Goal: Book appointment/travel/reservation

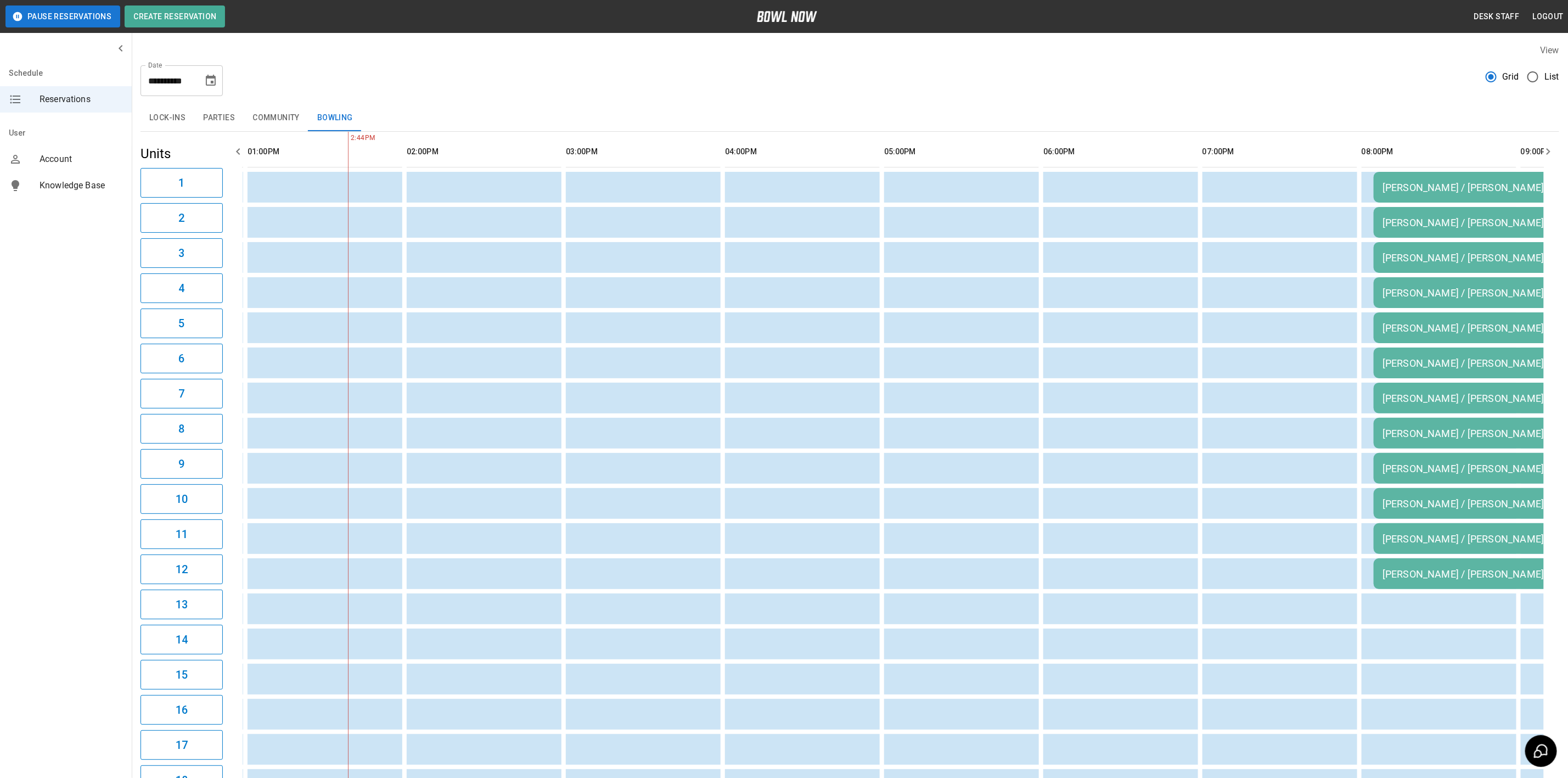
click at [206, 80] on icon "Choose date, selected date is Nov 7, 2025" at bounding box center [211, 80] width 13 height 13
click at [102, 205] on button "9" at bounding box center [102, 201] width 20 height 20
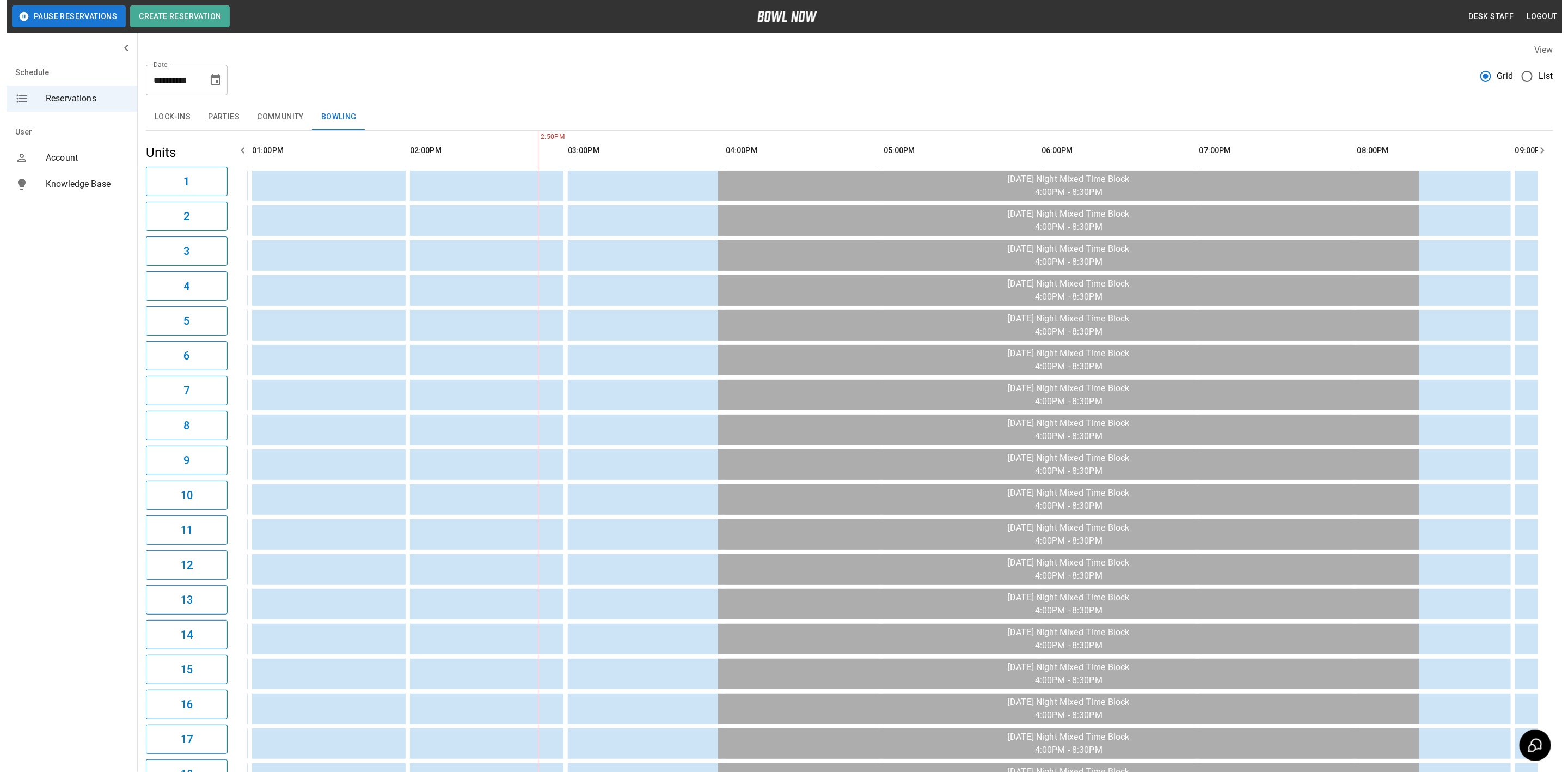
scroll to position [0, 790]
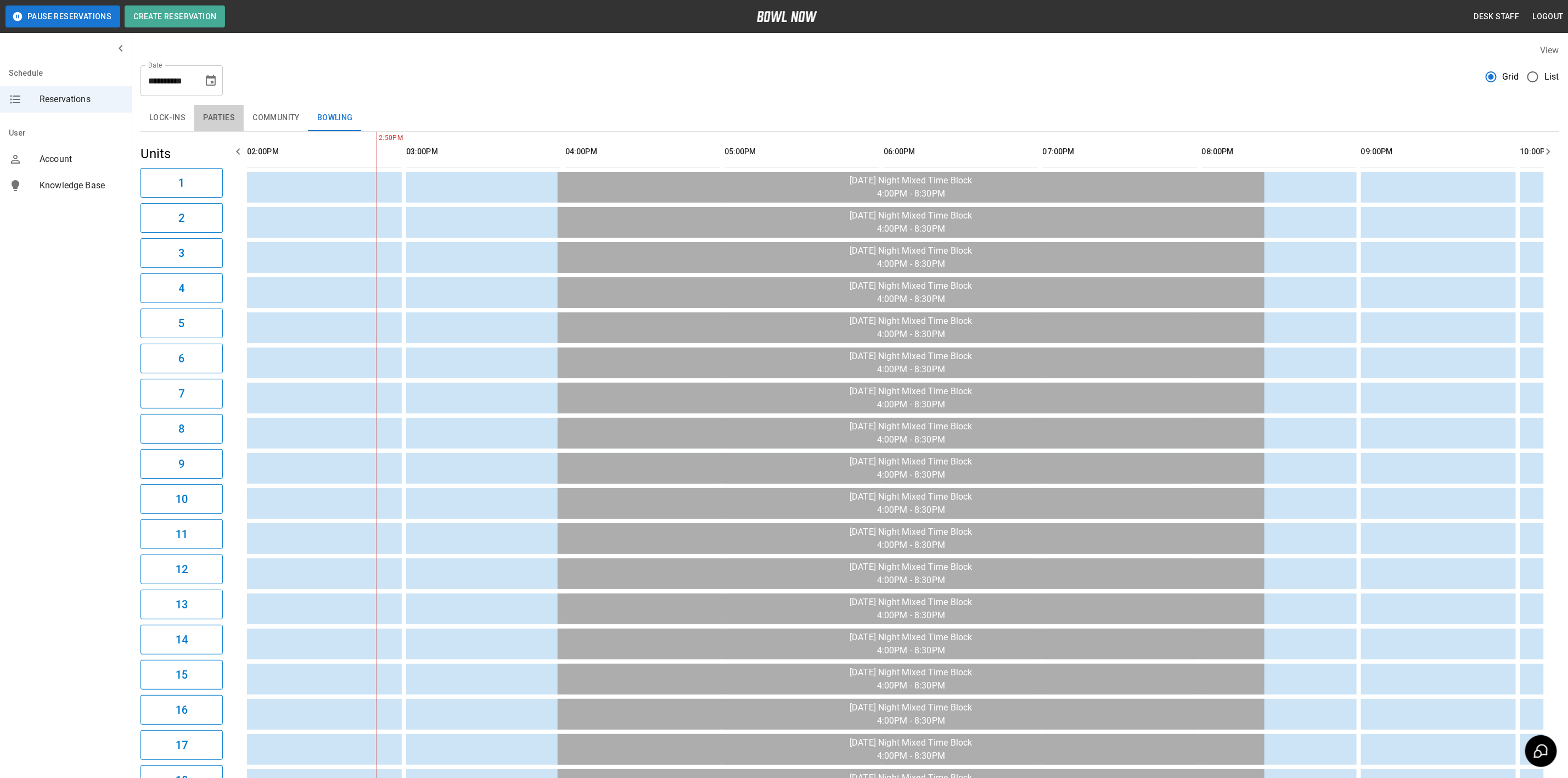
click at [240, 121] on button "Parties" at bounding box center [219, 118] width 50 height 26
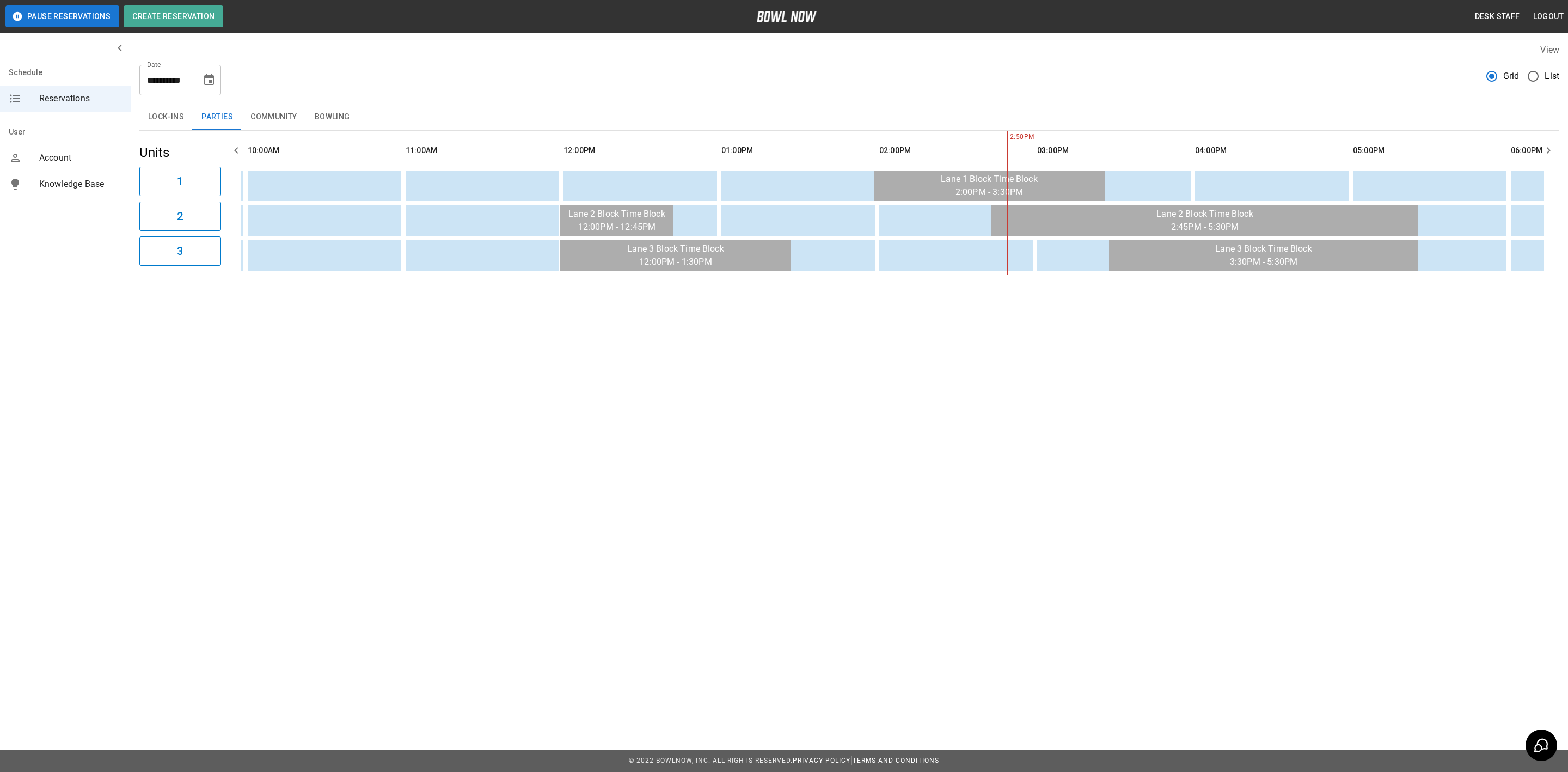
scroll to position [0, 0]
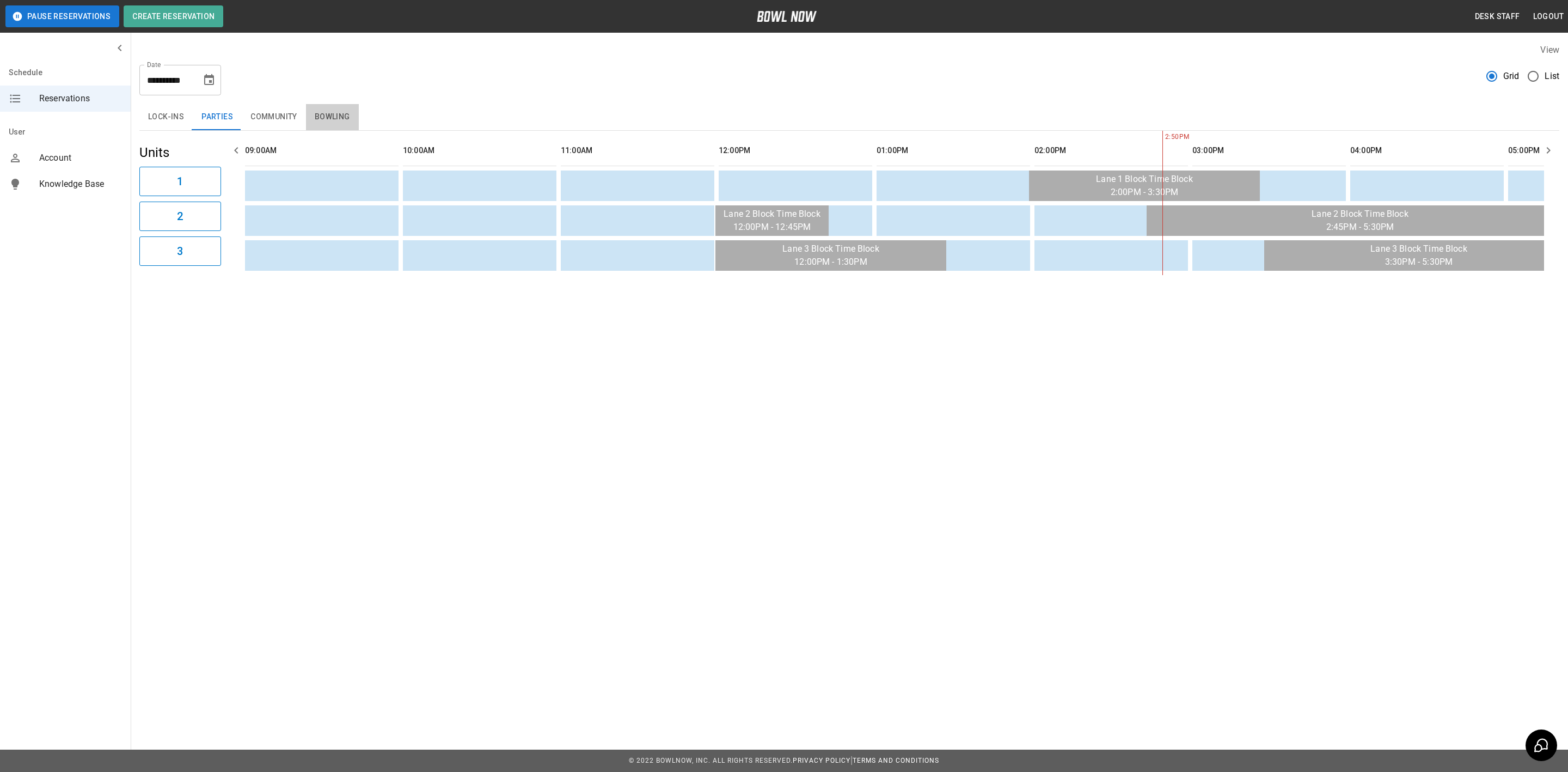
click at [335, 108] on button "Bowling" at bounding box center [332, 117] width 53 height 26
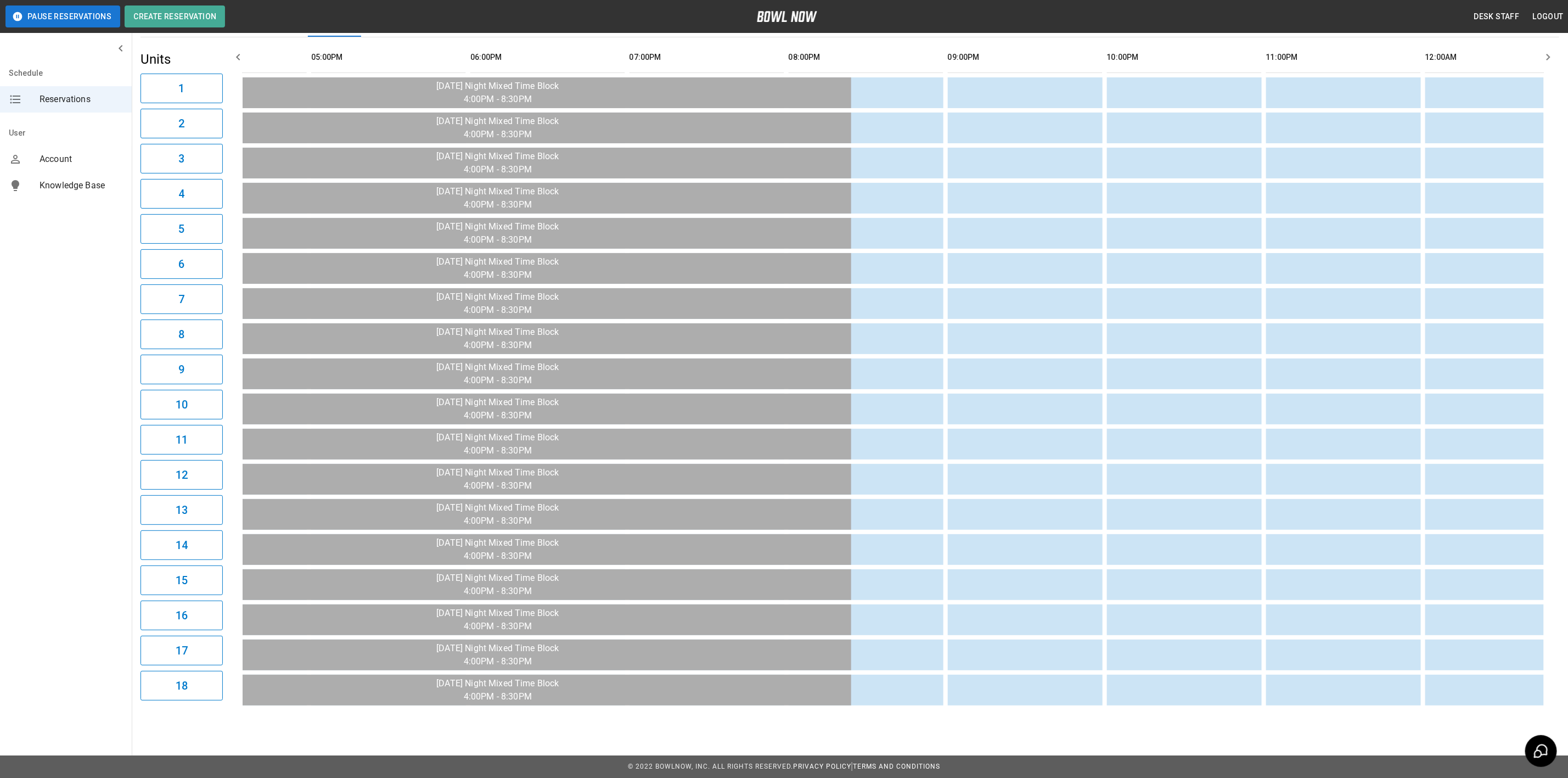
scroll to position [0, 1245]
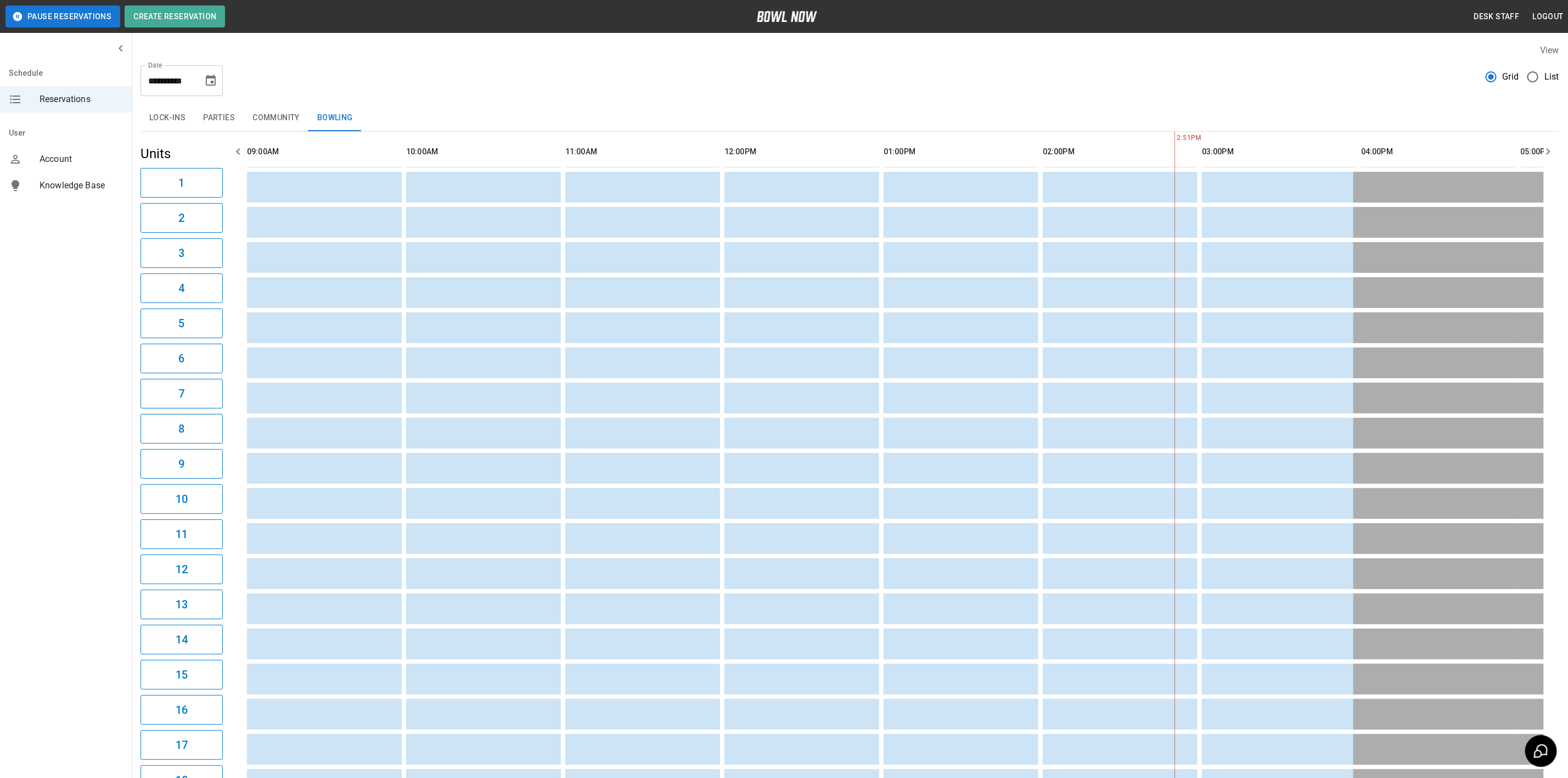
click at [219, 78] on button "Choose date, selected date is Nov 9, 2025" at bounding box center [211, 80] width 22 height 22
click at [103, 215] on button "16" at bounding box center [102, 221] width 20 height 20
click at [229, 119] on button "Parties" at bounding box center [219, 118] width 50 height 26
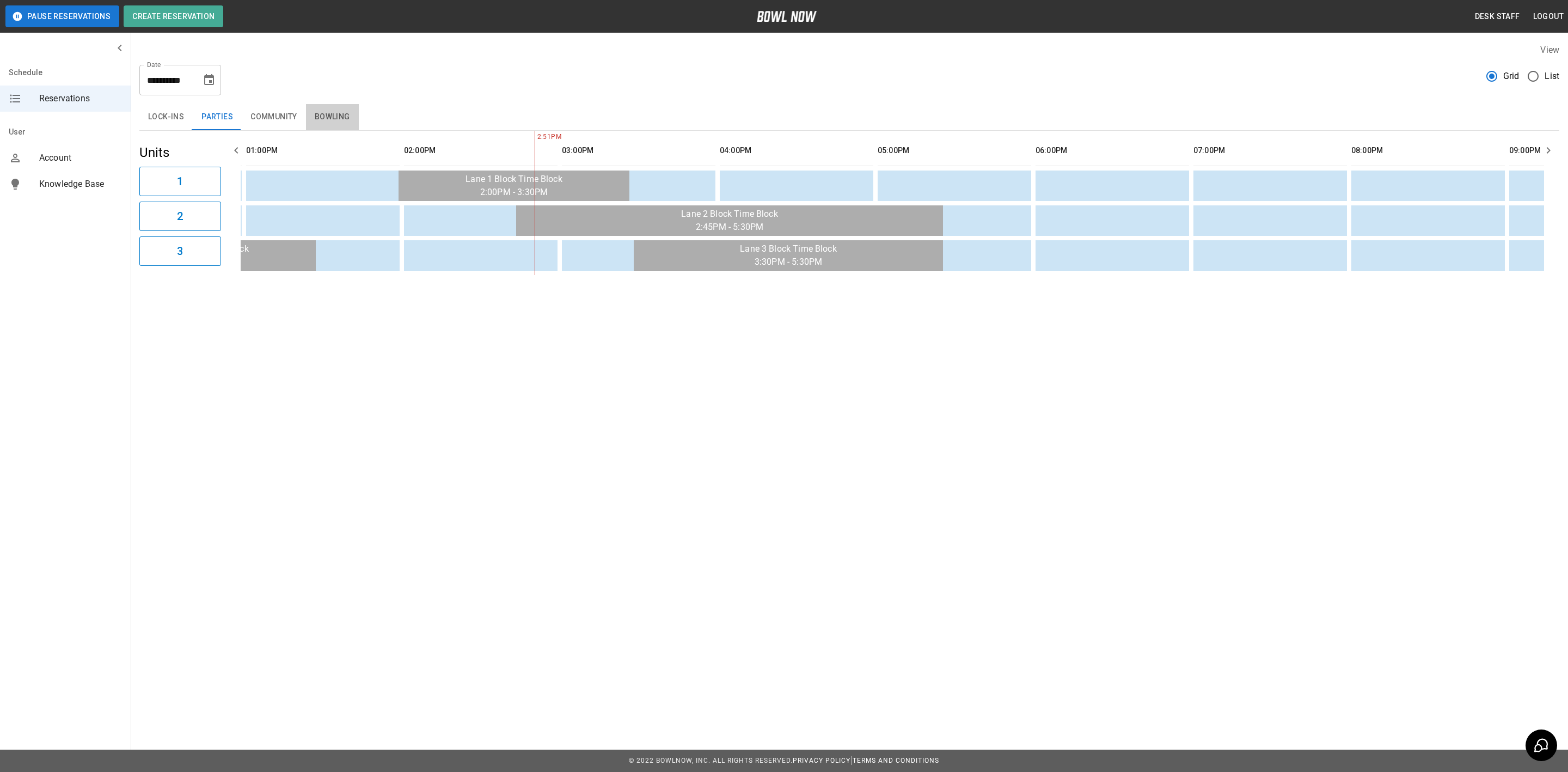
click at [337, 113] on button "Bowling" at bounding box center [332, 117] width 53 height 26
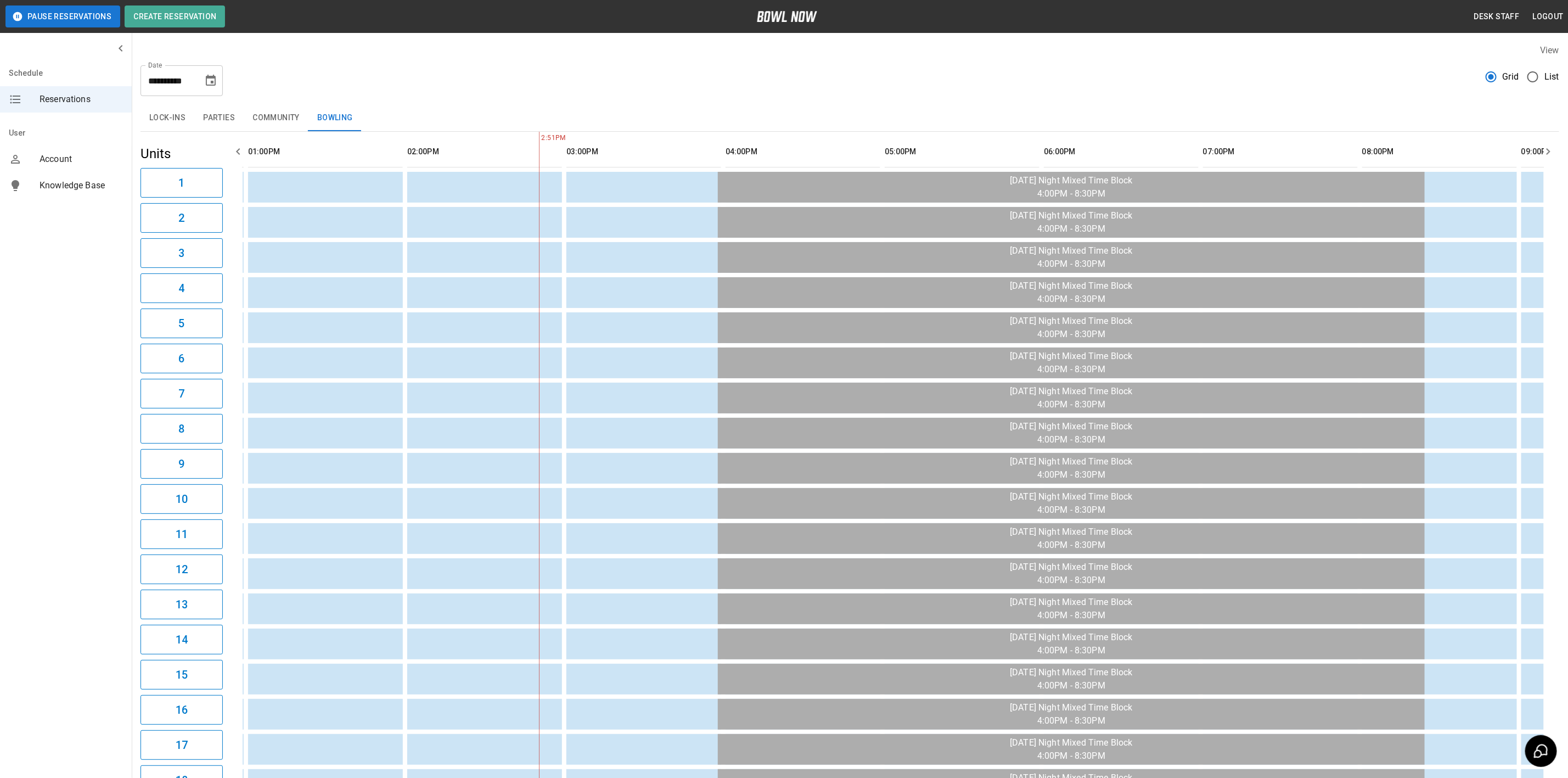
click at [211, 77] on icon "Choose date, selected date is Nov 16, 2025" at bounding box center [211, 80] width 10 height 11
click at [104, 241] on button "23" at bounding box center [102, 243] width 20 height 20
click at [213, 115] on button "Parties" at bounding box center [219, 118] width 50 height 26
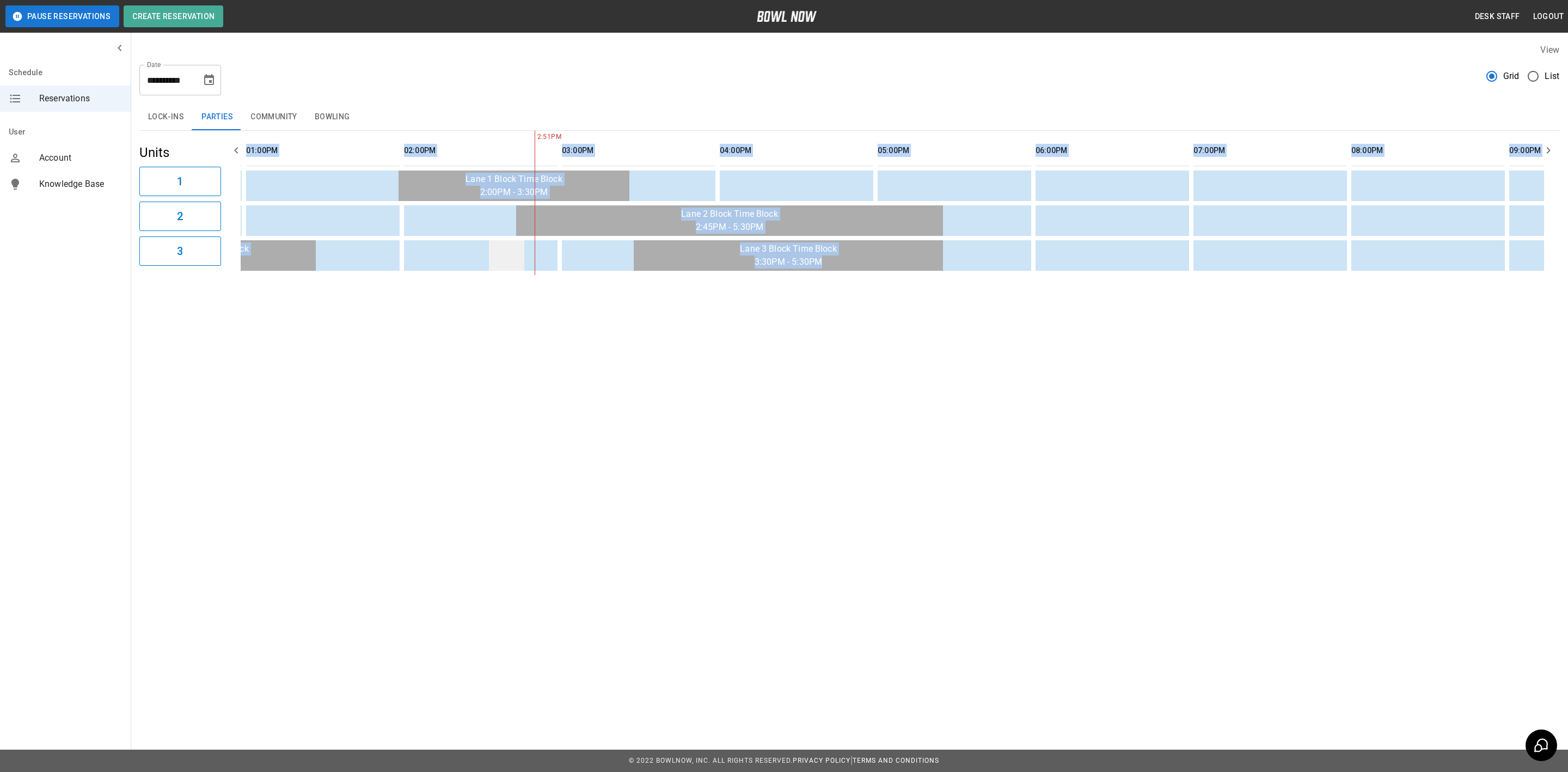
drag, startPoint x: 584, startPoint y: 289, endPoint x: 512, endPoint y: 262, distance: 76.9
click at [373, 271] on div "**********" at bounding box center [849, 159] width 1438 height 249
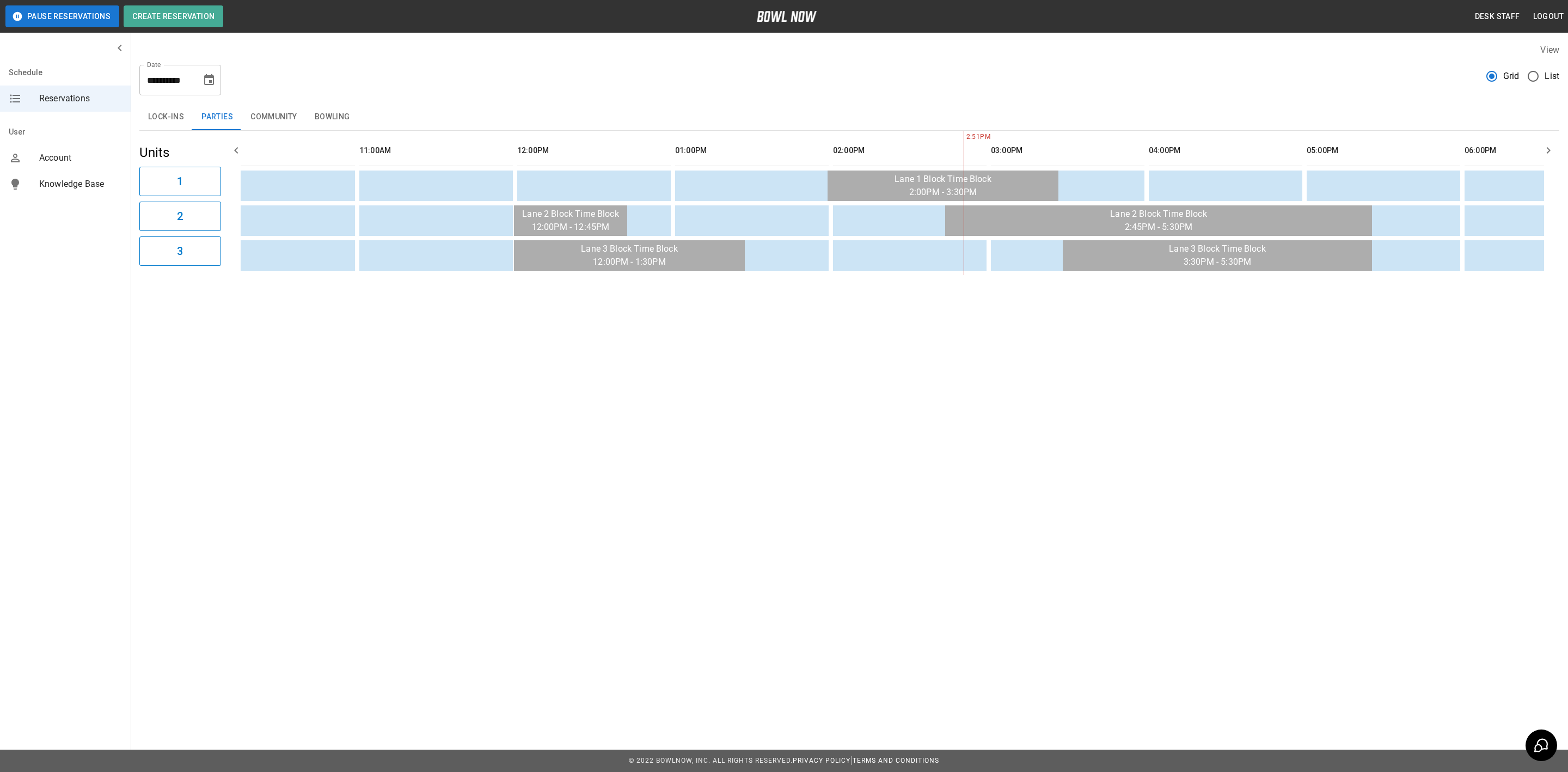
click at [441, 108] on div "Lock-ins Parties Community Bowling" at bounding box center [849, 117] width 1420 height 26
click at [335, 124] on button "Bowling" at bounding box center [332, 117] width 53 height 26
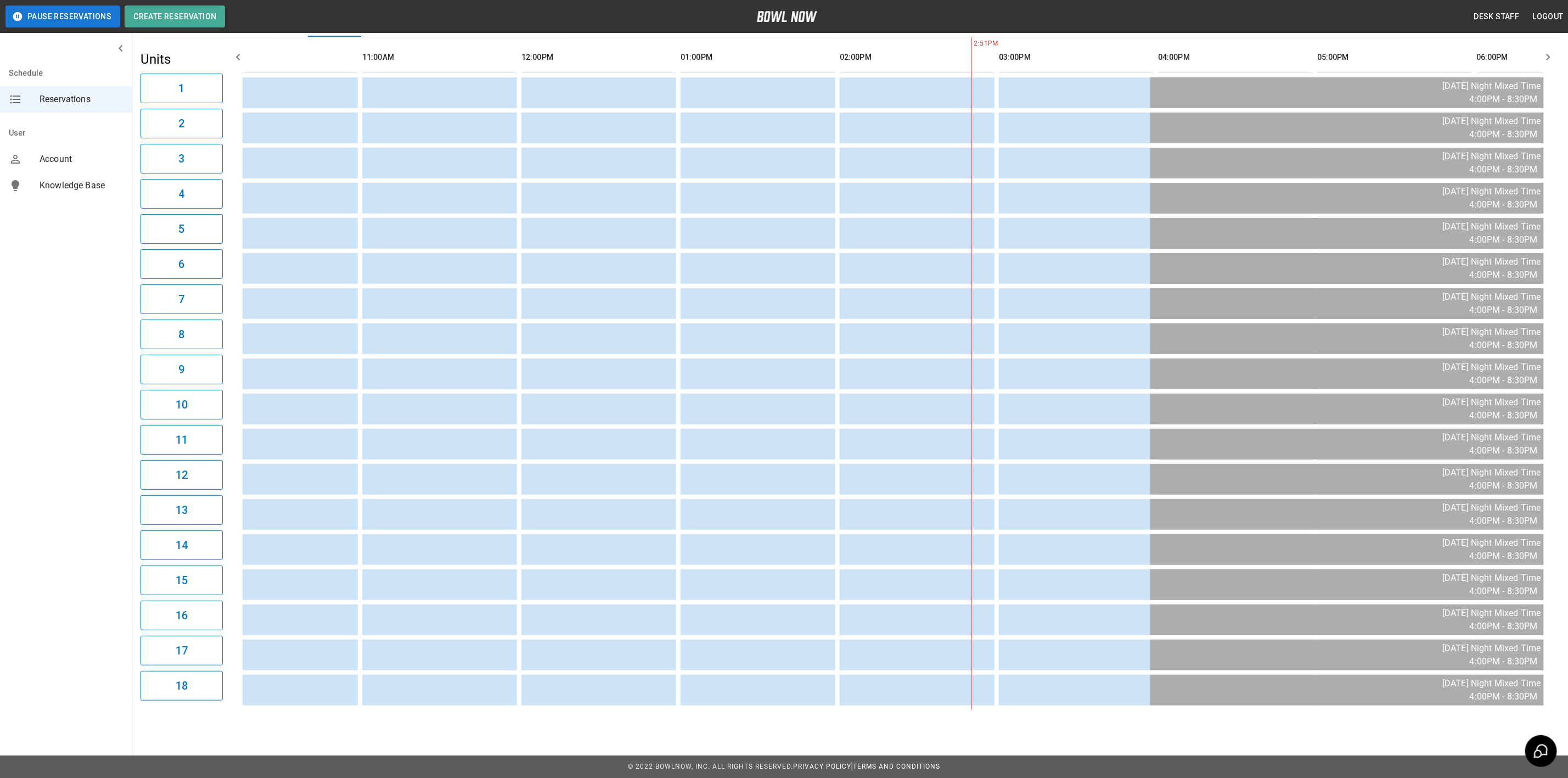
drag, startPoint x: 770, startPoint y: 690, endPoint x: 757, endPoint y: 697, distance: 14.8
click at [757, 697] on table "sticky table" at bounding box center [1404, 373] width 2728 height 673
drag, startPoint x: 761, startPoint y: 710, endPoint x: 585, endPoint y: 706, distance: 176.0
click at [585, 706] on div "2:51PM" at bounding box center [893, 373] width 1301 height 673
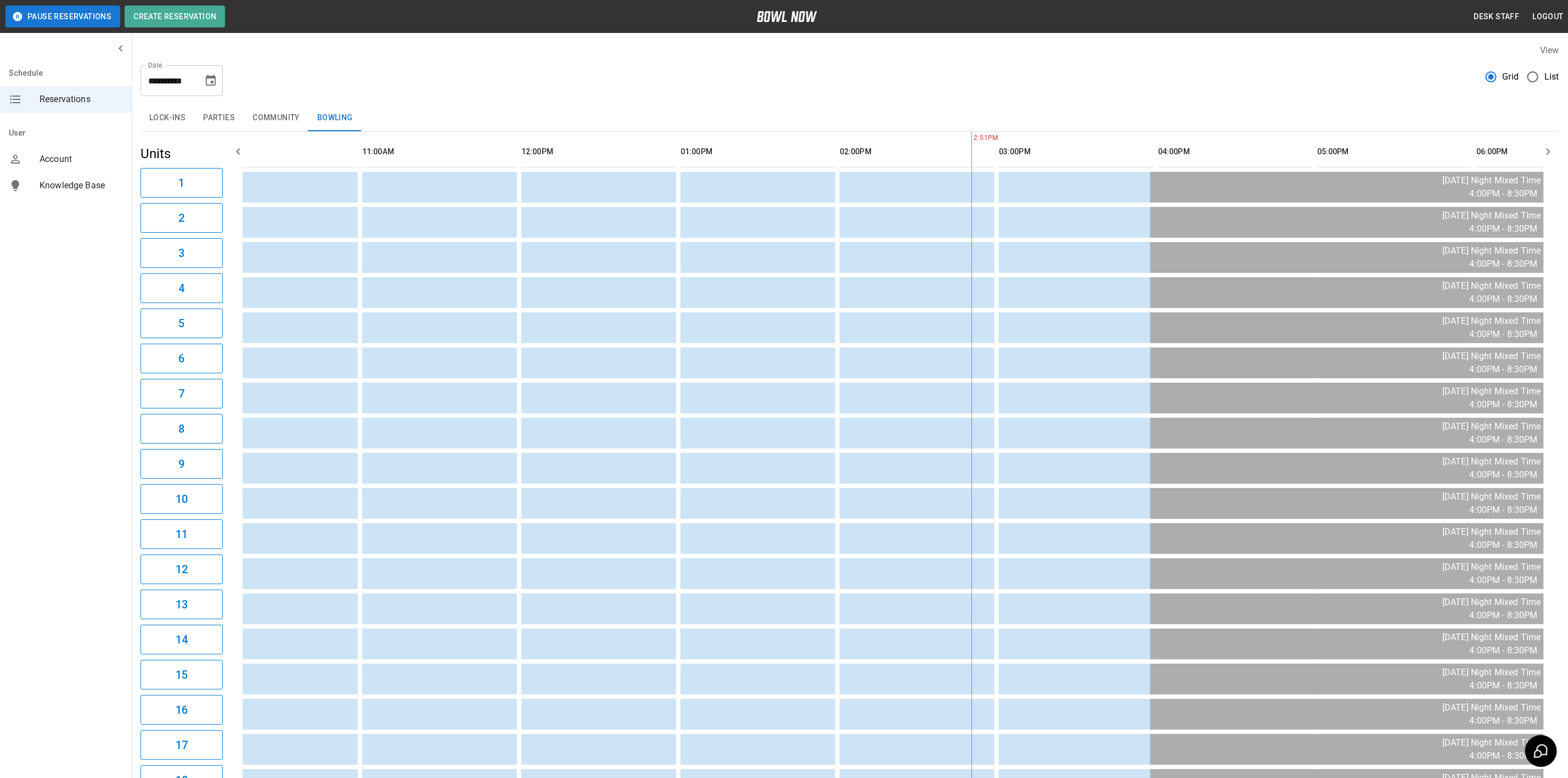
click at [209, 81] on icon "Choose date, selected date is Nov 23, 2025" at bounding box center [211, 80] width 13 height 13
click at [101, 265] on button "30" at bounding box center [102, 263] width 20 height 20
click at [219, 117] on button "Parties" at bounding box center [219, 118] width 50 height 26
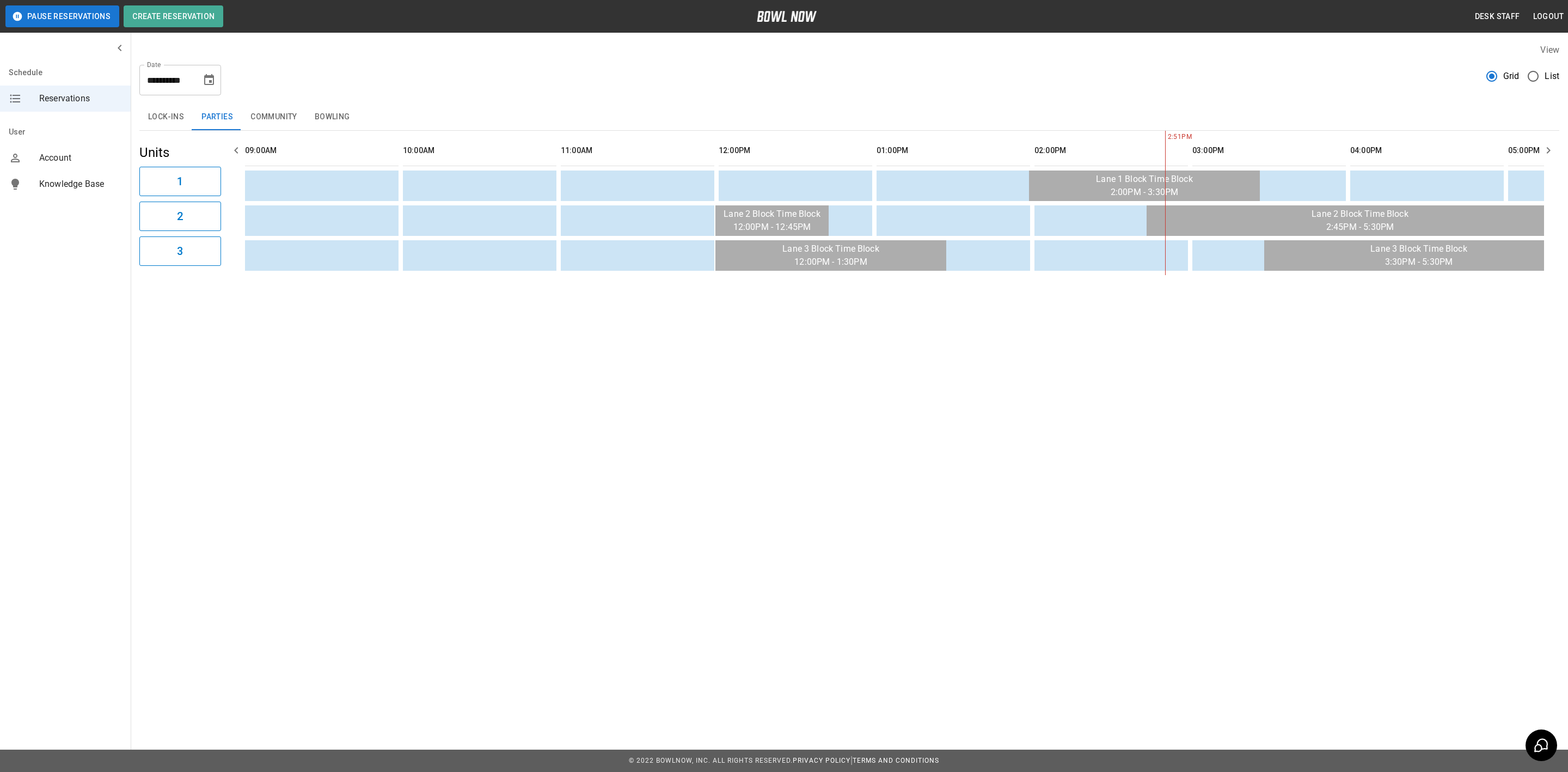
drag, startPoint x: 329, startPoint y: 130, endPoint x: 341, endPoint y: 120, distance: 15.6
click at [329, 130] on button "Bowling" at bounding box center [332, 117] width 53 height 26
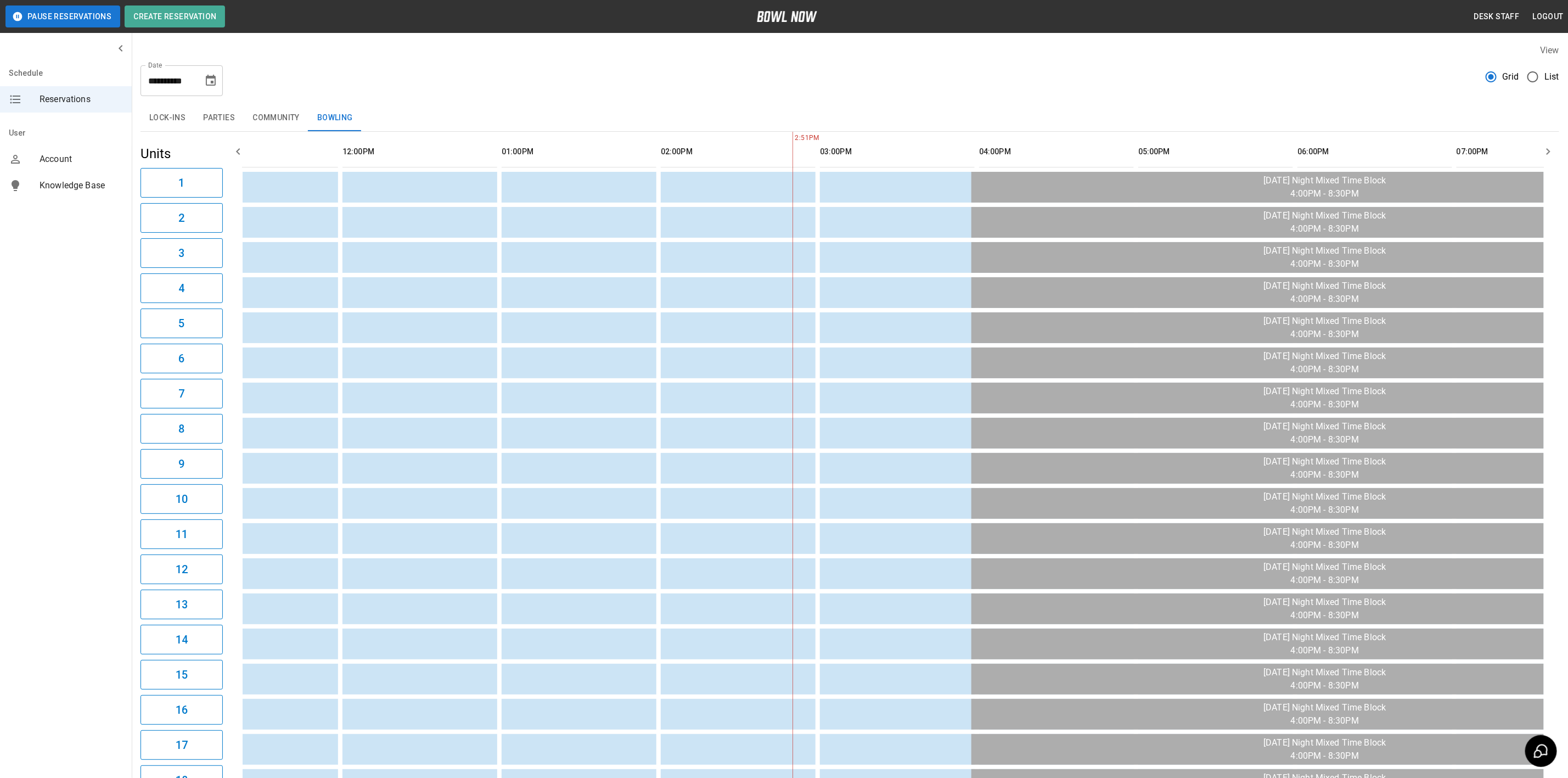
click at [215, 79] on icon "Choose date, selected date is Nov 30, 2025" at bounding box center [211, 80] width 10 height 11
click at [235, 119] on button "Next month" at bounding box center [240, 114] width 19 height 19
click at [235, 119] on icon "Next month" at bounding box center [240, 114] width 13 height 13
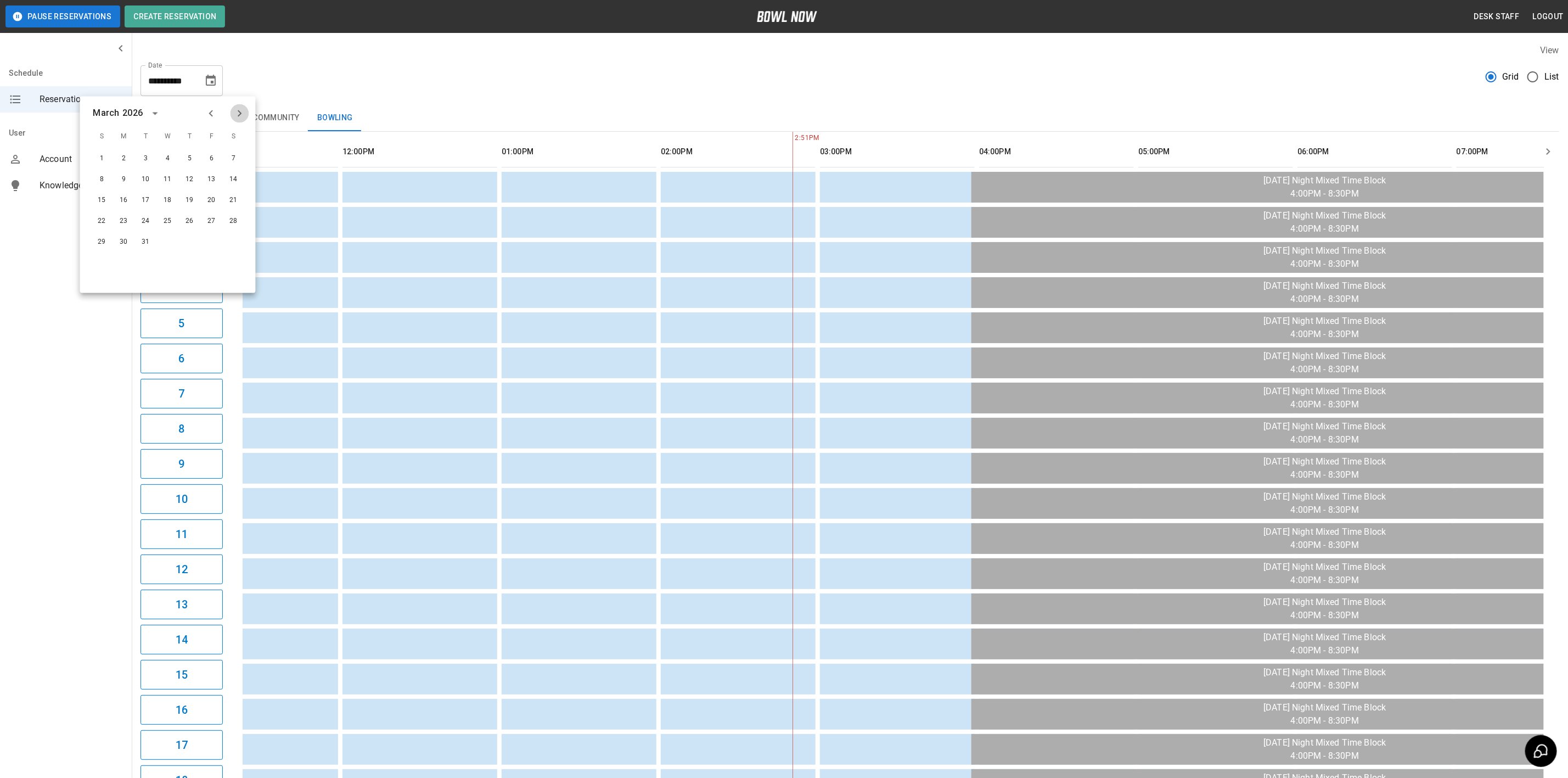
click at [235, 119] on icon "Next month" at bounding box center [240, 114] width 13 height 13
click at [102, 175] on button "5" at bounding box center [102, 180] width 20 height 20
click at [200, 121] on button "Parties" at bounding box center [219, 118] width 50 height 26
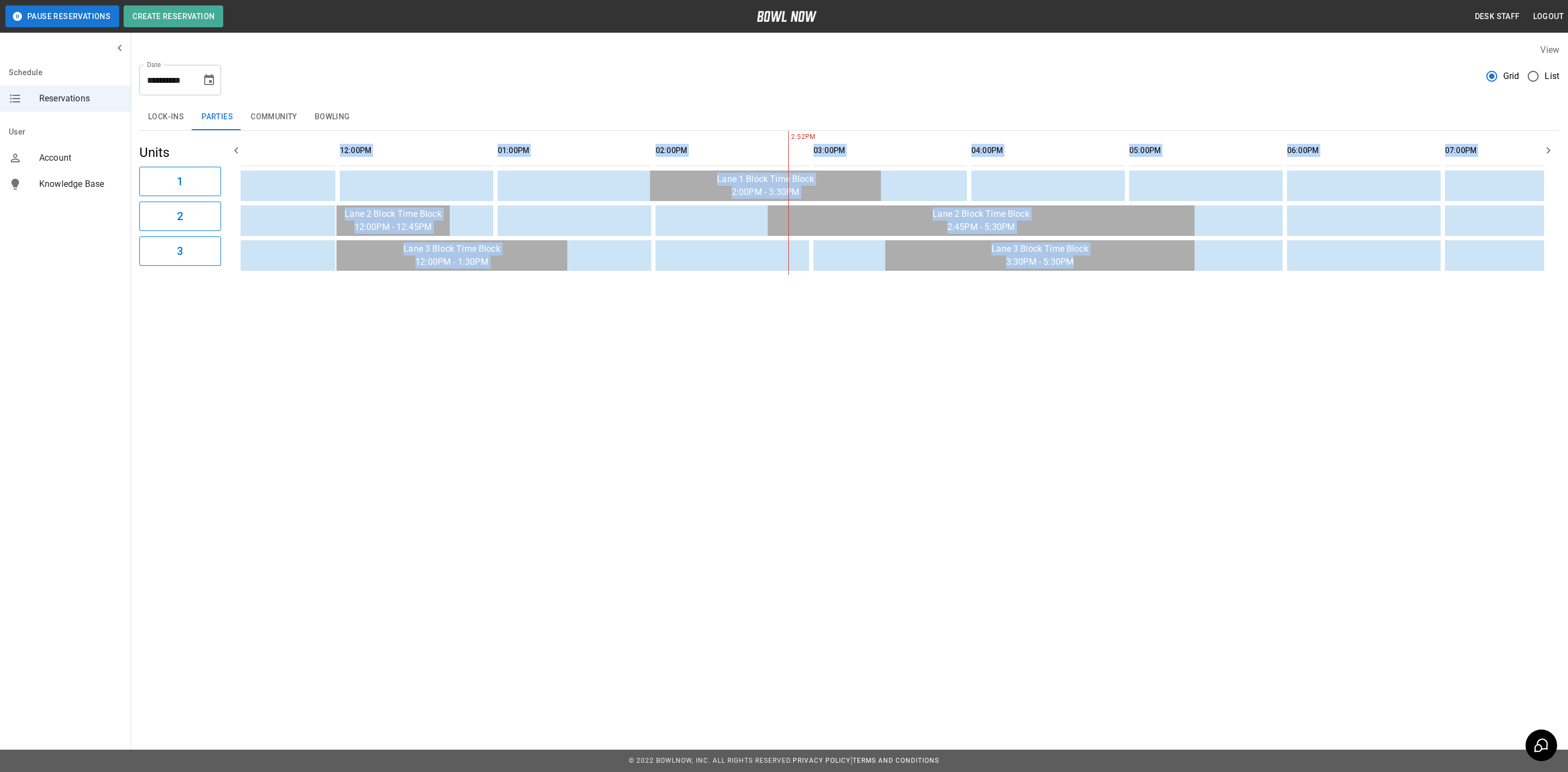
drag, startPoint x: 588, startPoint y: 286, endPoint x: 475, endPoint y: 284, distance: 113.0
click at [475, 284] on div "**********" at bounding box center [849, 159] width 1438 height 249
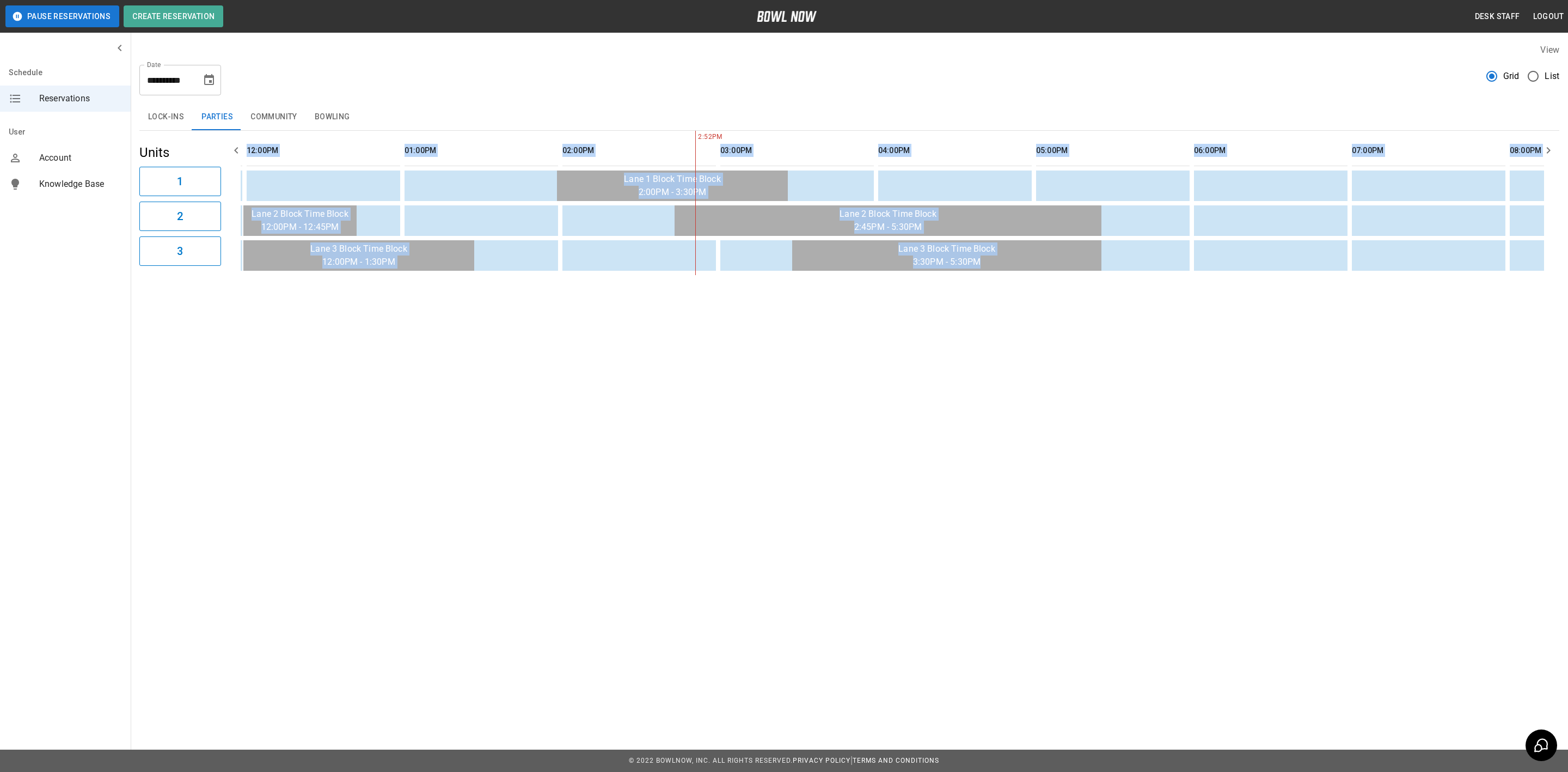
click at [569, 367] on div "**********" at bounding box center [784, 386] width 1568 height 772
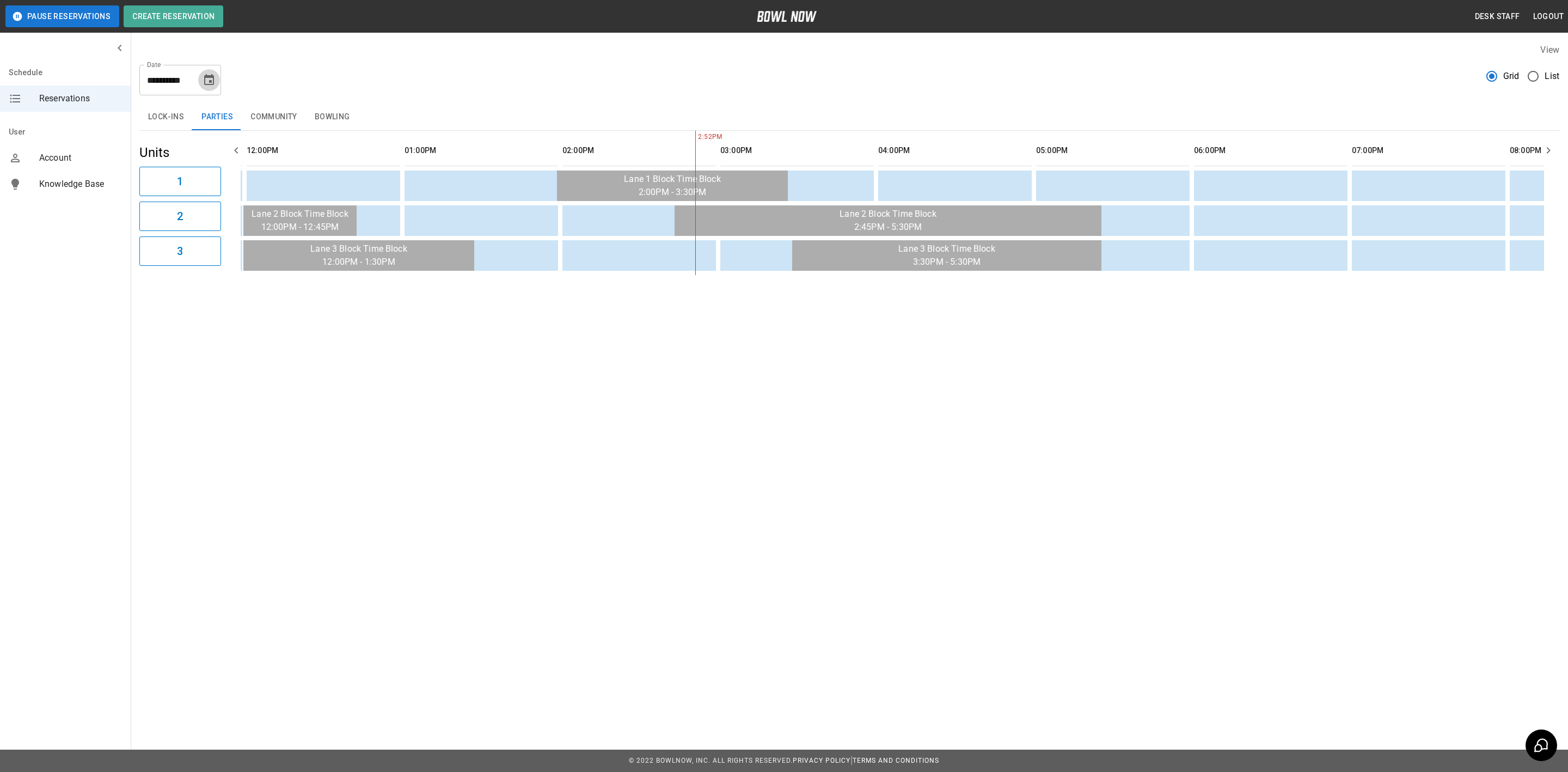
click at [206, 79] on icon "Choose date, selected date is Apr 5, 2026" at bounding box center [209, 80] width 13 height 13
click at [102, 194] on button "12" at bounding box center [101, 199] width 20 height 20
type input "**********"
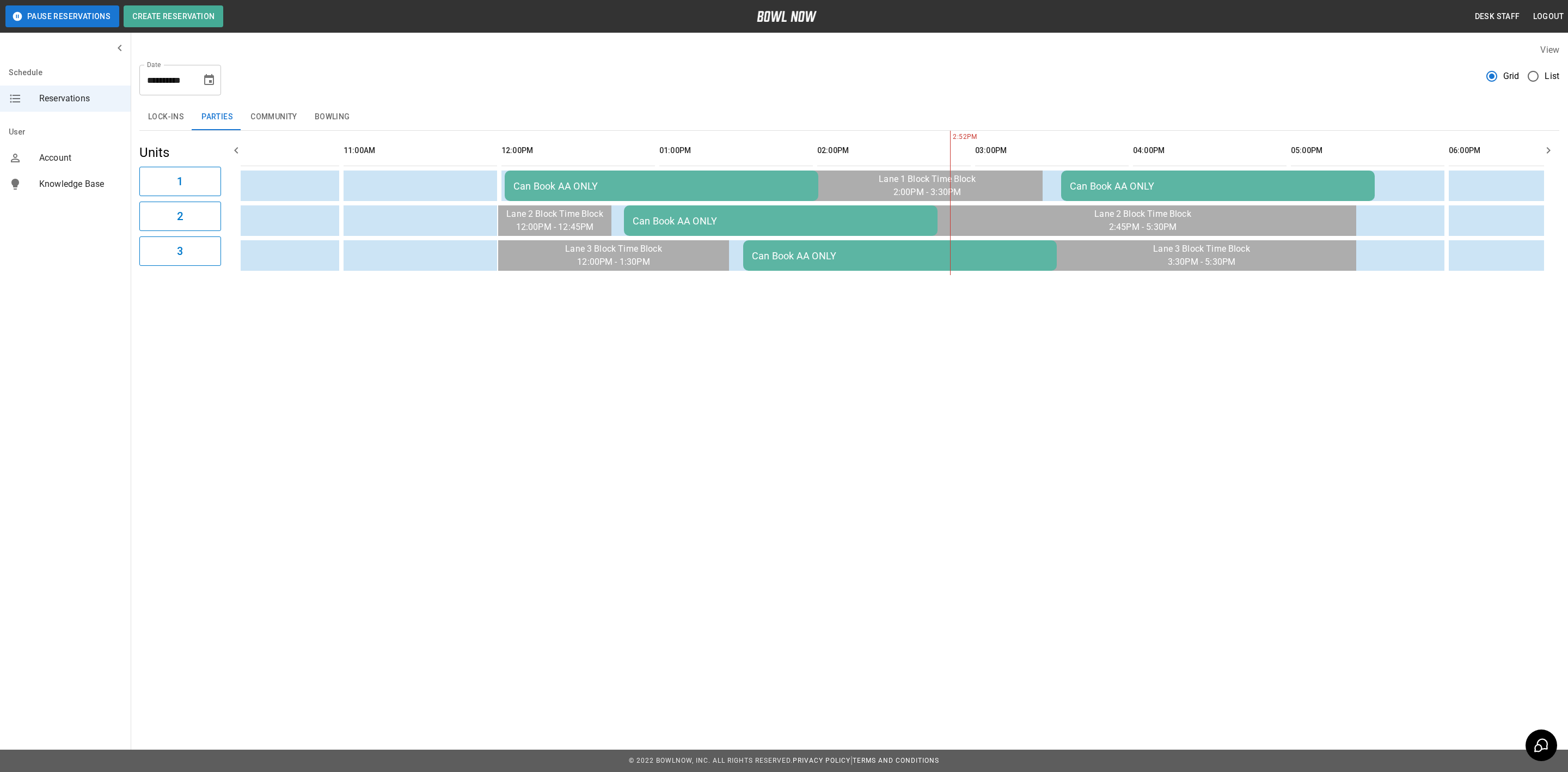
click at [325, 116] on button "Bowling" at bounding box center [332, 117] width 53 height 26
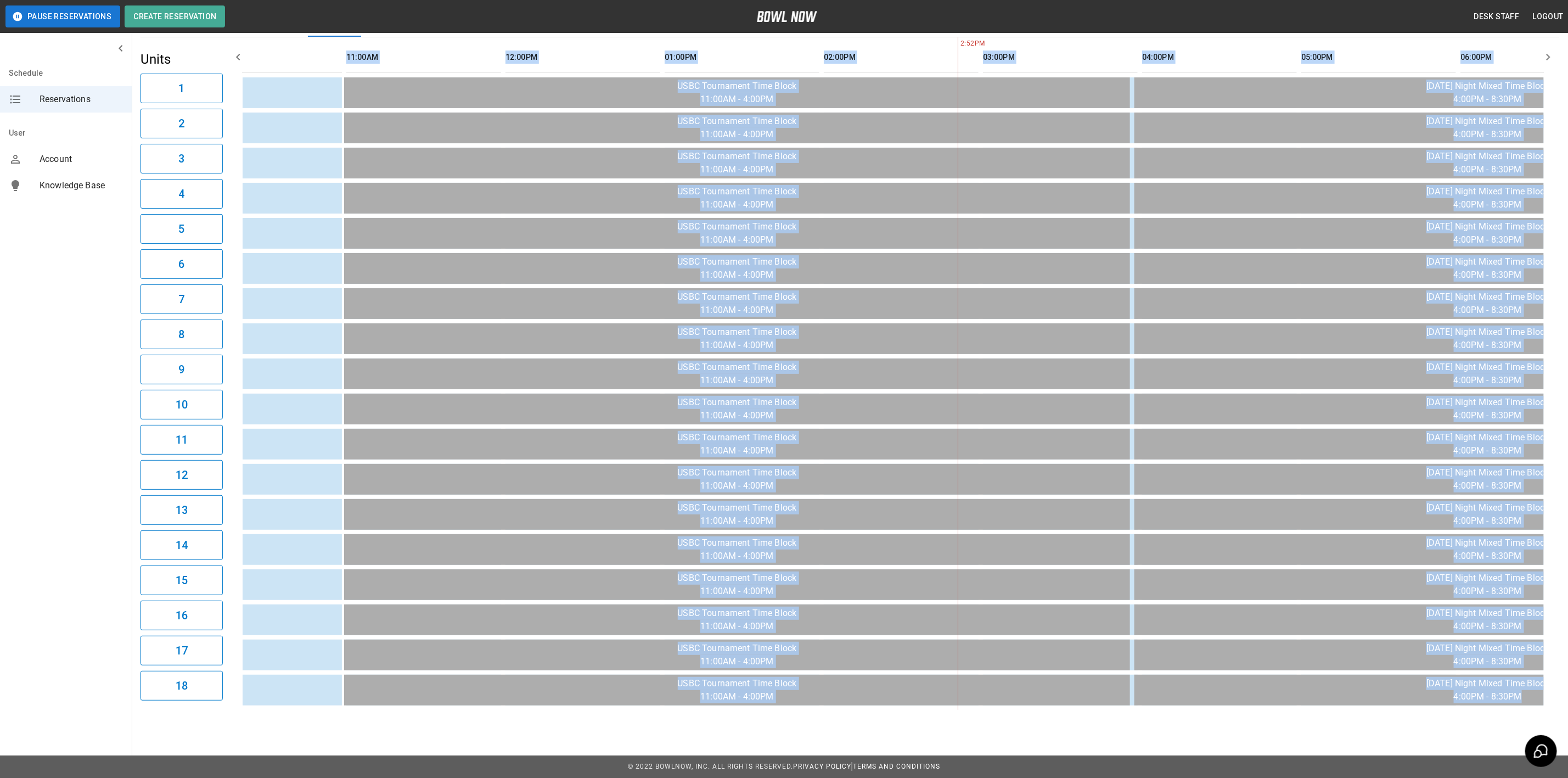
drag, startPoint x: 539, startPoint y: 710, endPoint x: 819, endPoint y: 710, distance: 280.0
click at [819, 710] on div "**********" at bounding box center [849, 329] width 1437 height 778
click at [754, 718] on div "**********" at bounding box center [849, 329] width 1437 height 778
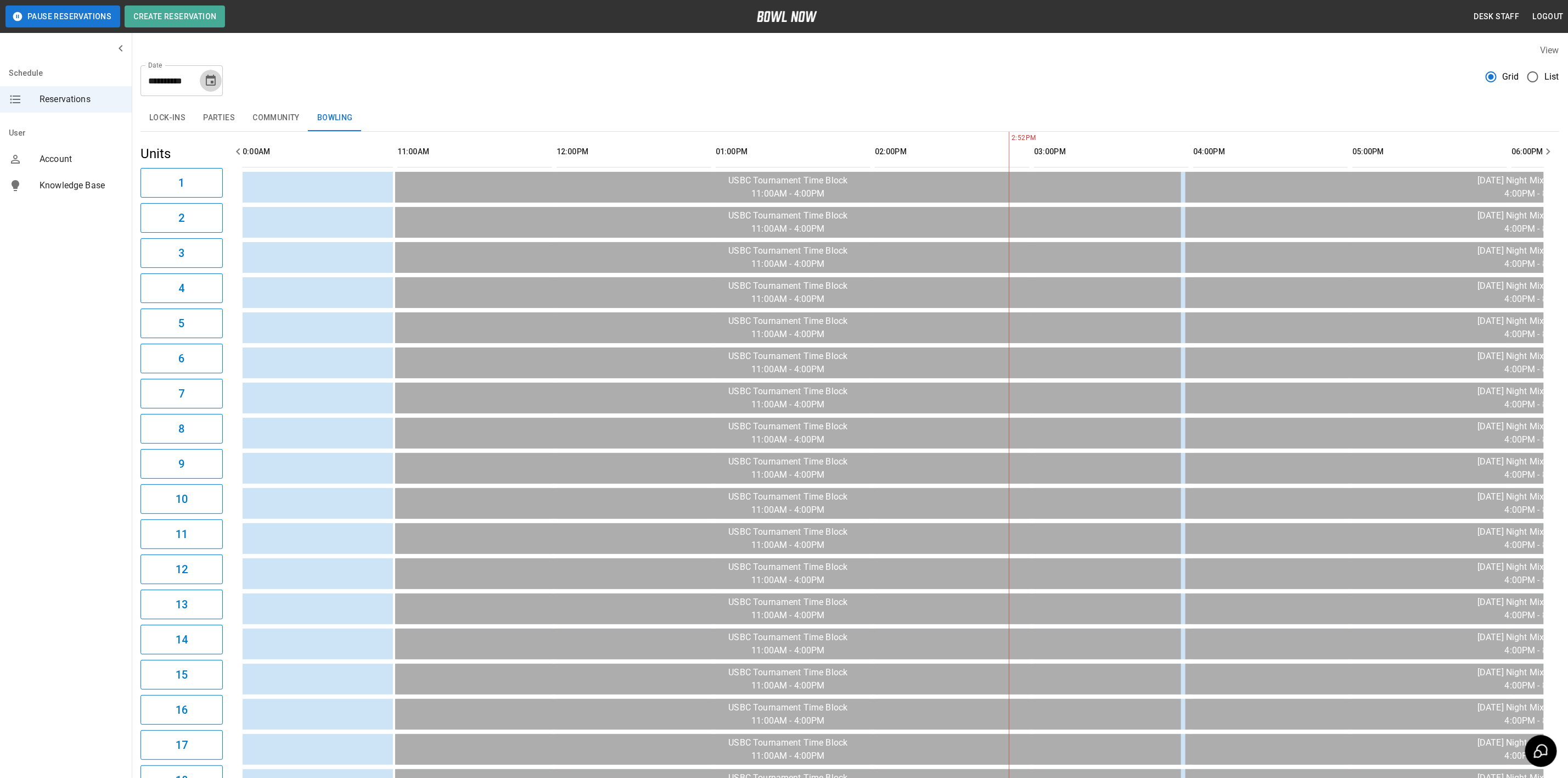
click at [204, 84] on icon "Choose date, selected date is Apr 12, 2026" at bounding box center [211, 80] width 13 height 13
click at [407, 52] on div "View" at bounding box center [849, 50] width 1419 height 12
click at [418, 91] on div "**********" at bounding box center [849, 76] width 1419 height 39
click at [207, 85] on icon "Choose date, selected date is Apr 12, 2026" at bounding box center [211, 80] width 13 height 13
click at [103, 220] on button "19" at bounding box center [102, 221] width 20 height 20
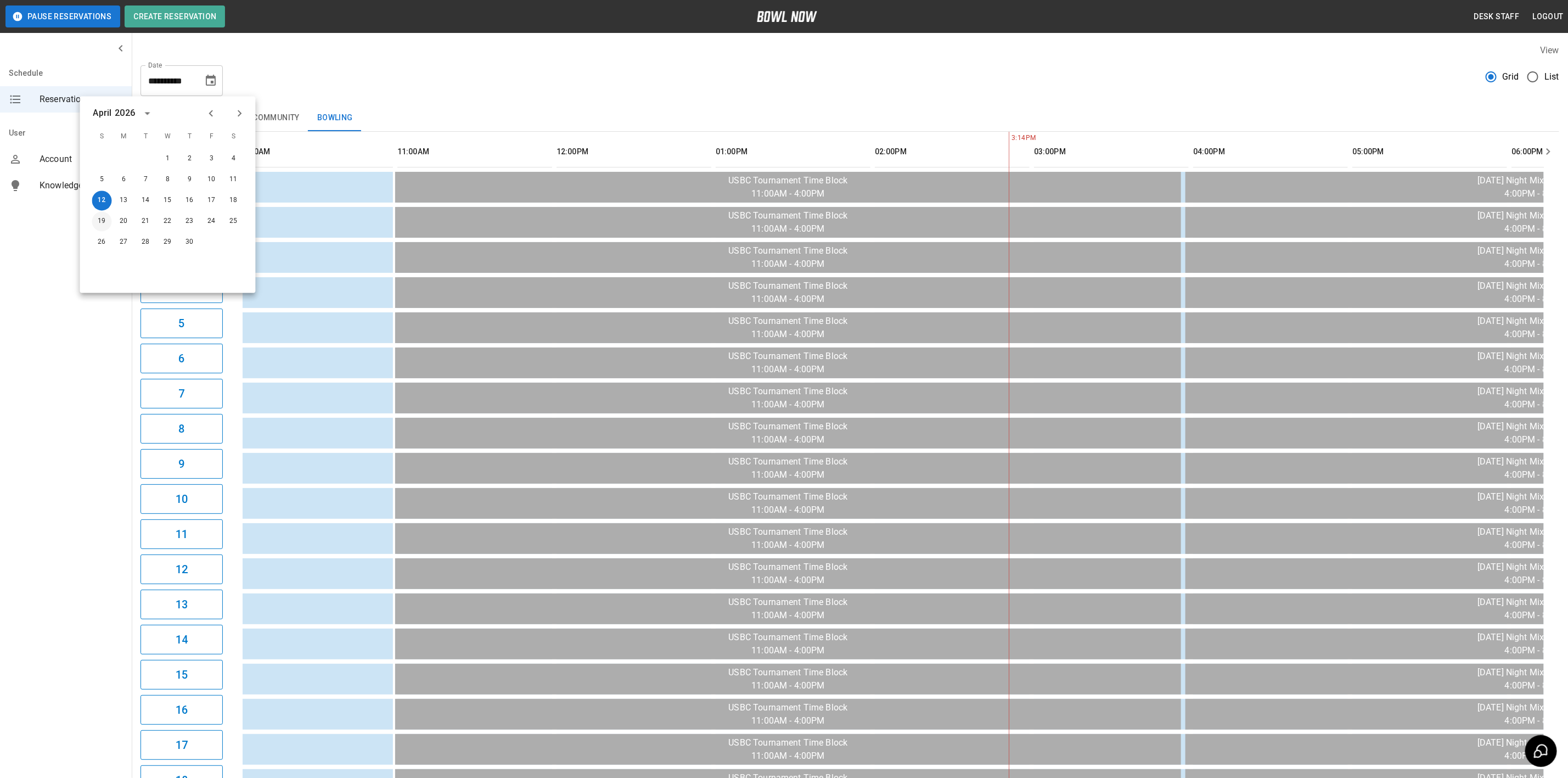
type input "**********"
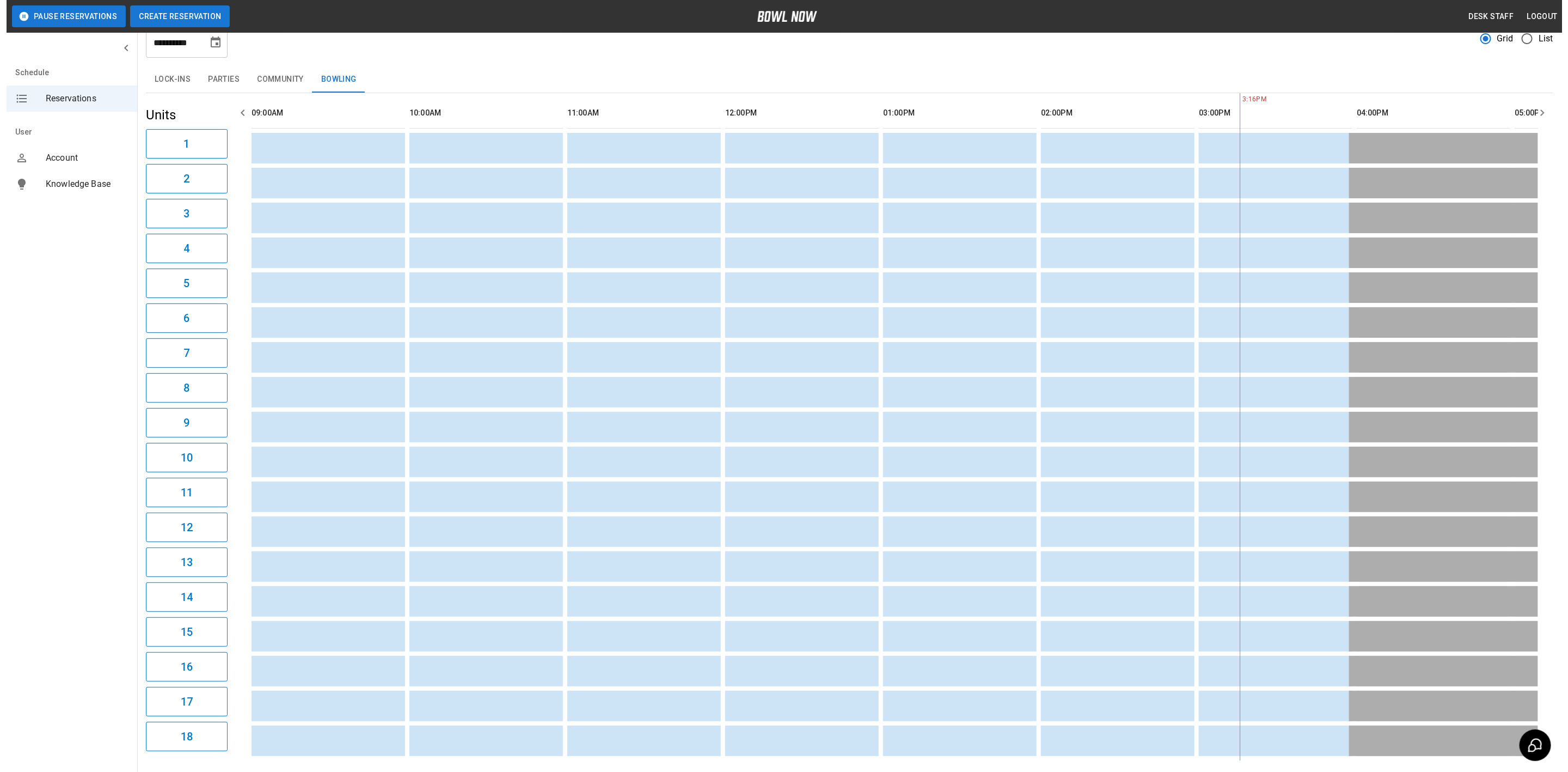
scroll to position [0, 0]
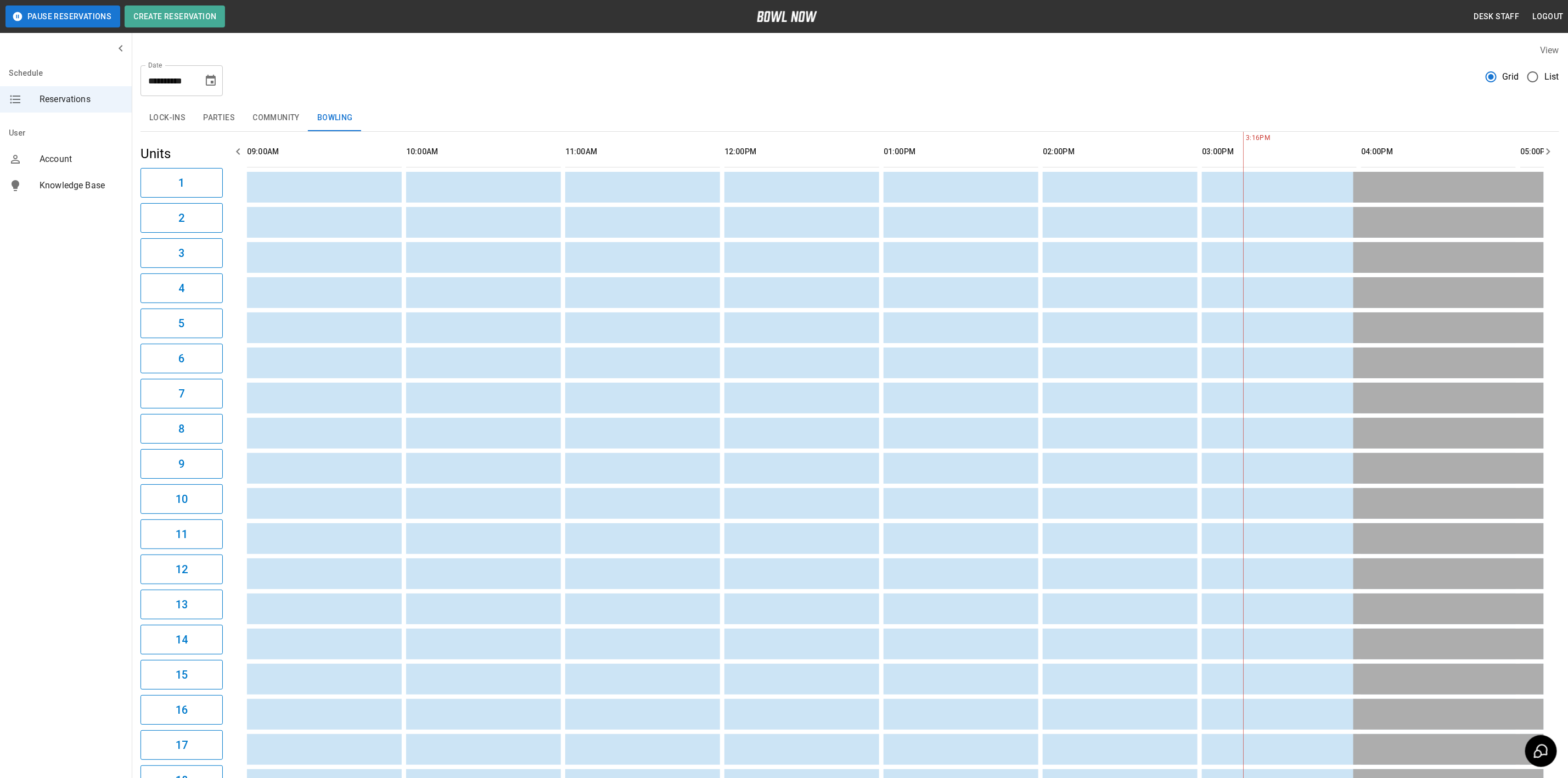
click at [206, 148] on h5 "Units" at bounding box center [181, 153] width 83 height 18
click at [213, 123] on button "Parties" at bounding box center [219, 118] width 50 height 26
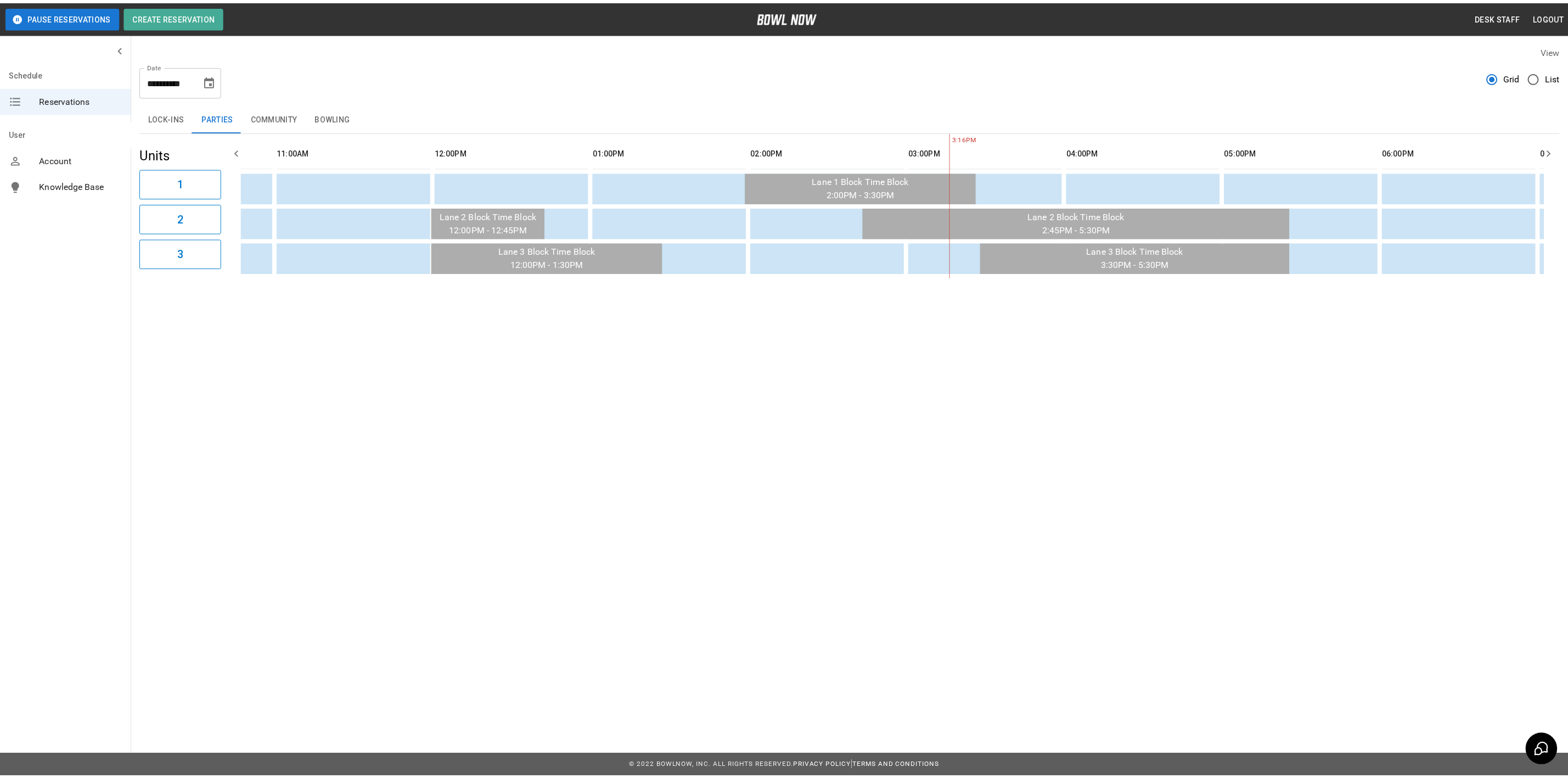
scroll to position [0, 291]
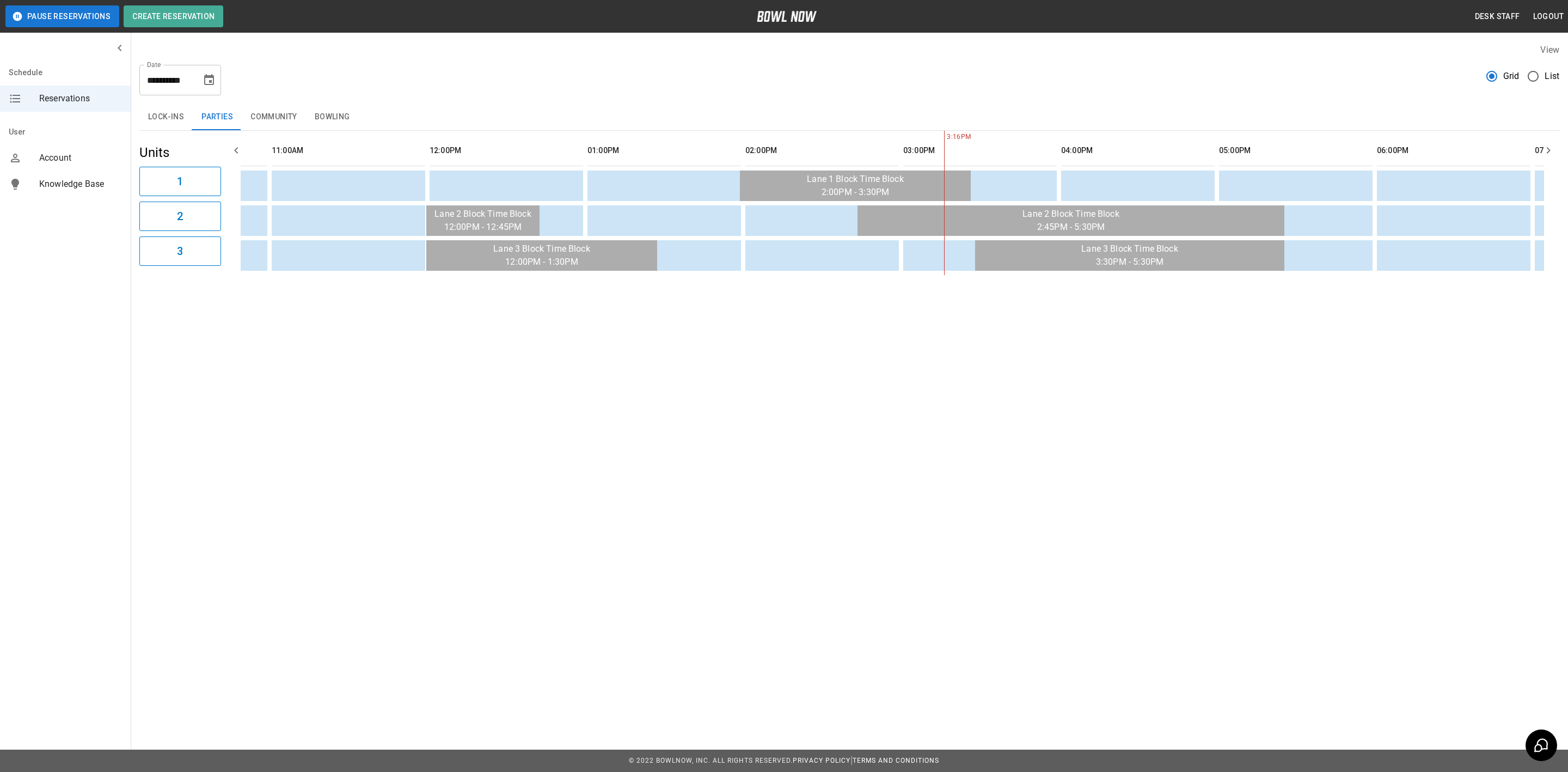
click at [193, 104] on button "Parties" at bounding box center [217, 117] width 49 height 26
click at [200, 84] on button "Choose date, selected date is Apr 19, 2026" at bounding box center [209, 80] width 22 height 22
click at [96, 241] on button "26" at bounding box center [101, 241] width 20 height 20
click at [304, 109] on button "Community" at bounding box center [274, 117] width 64 height 26
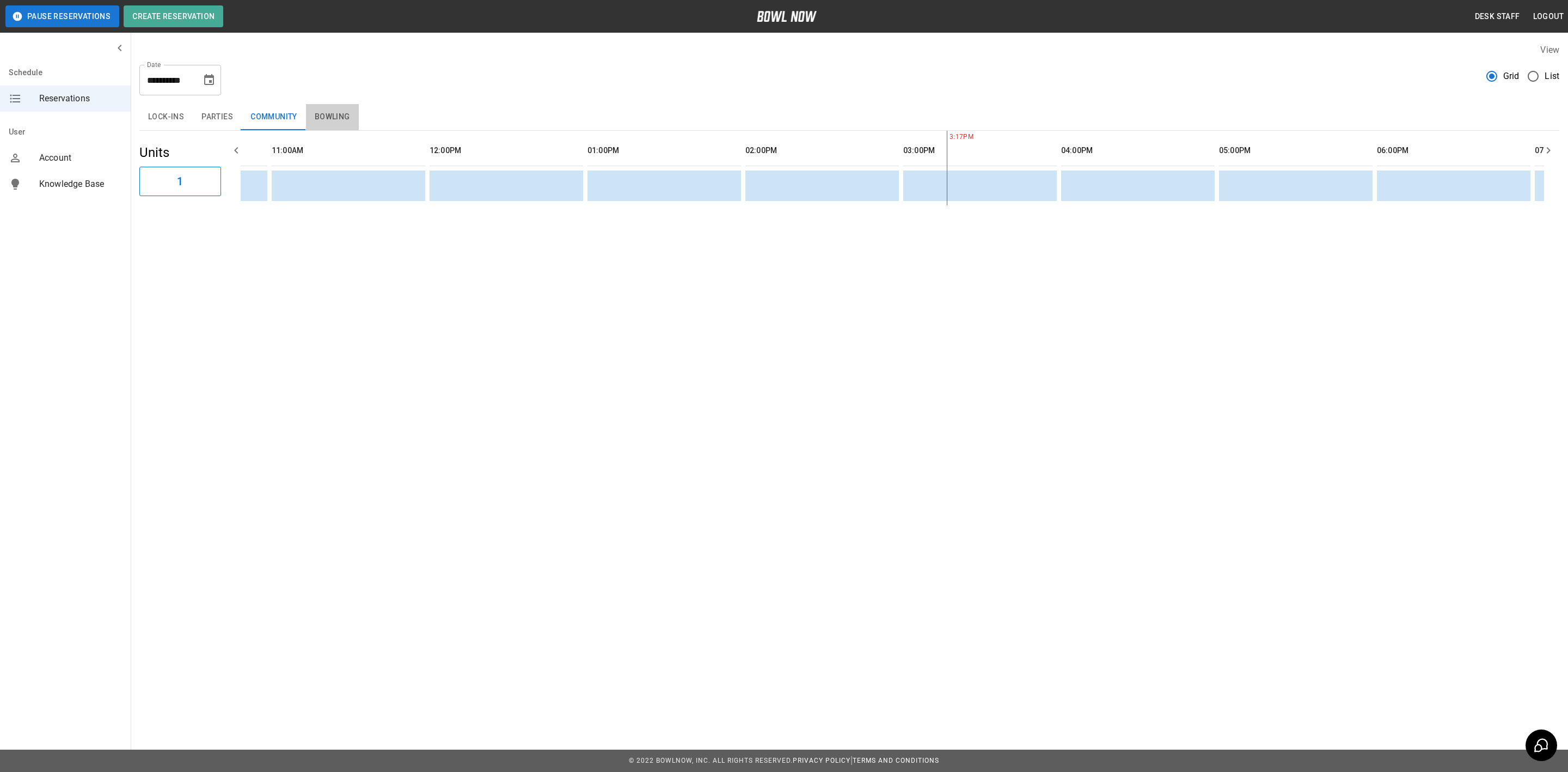
click at [341, 113] on button "Bowling" at bounding box center [332, 117] width 53 height 26
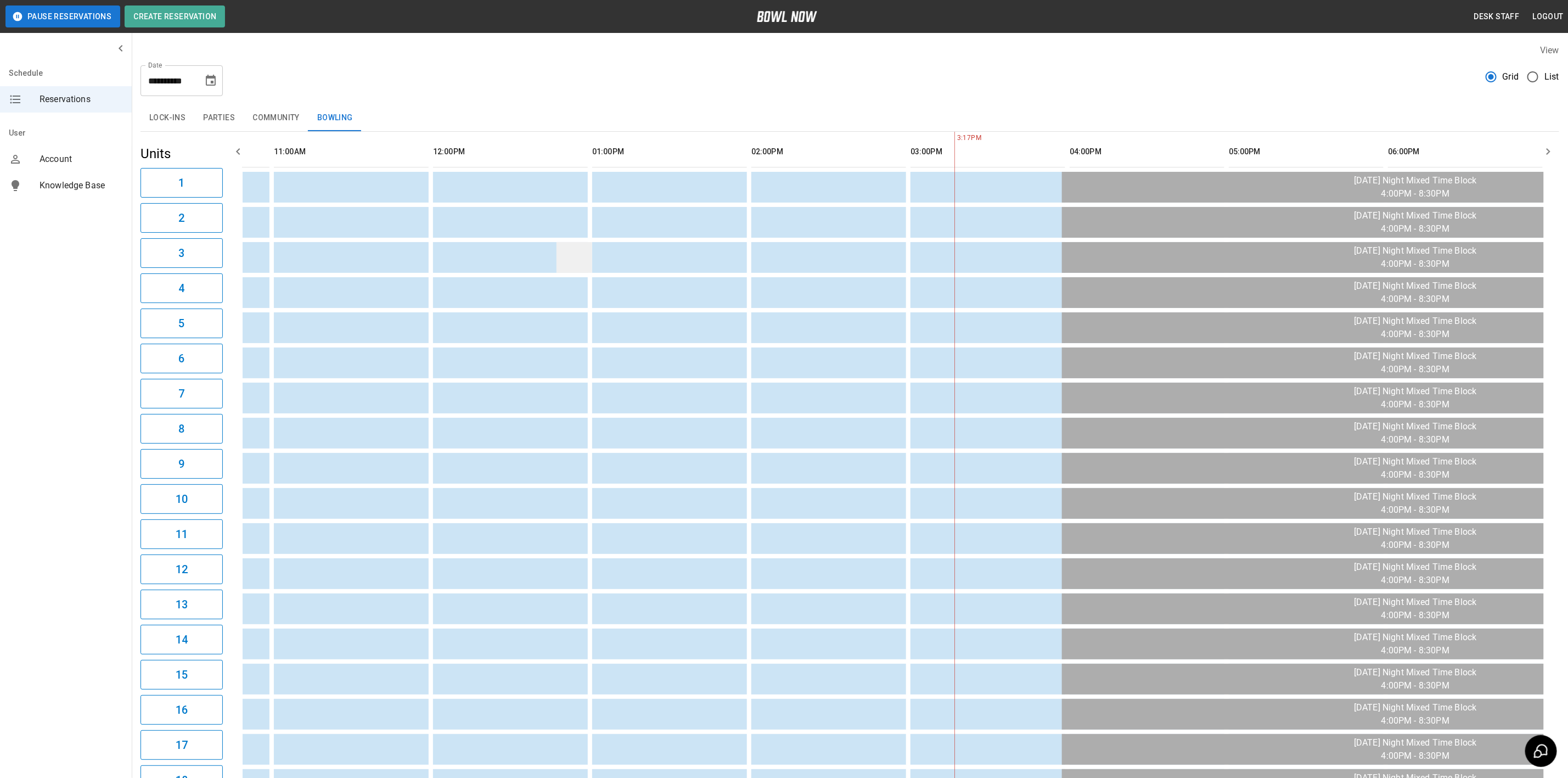
scroll to position [101, 0]
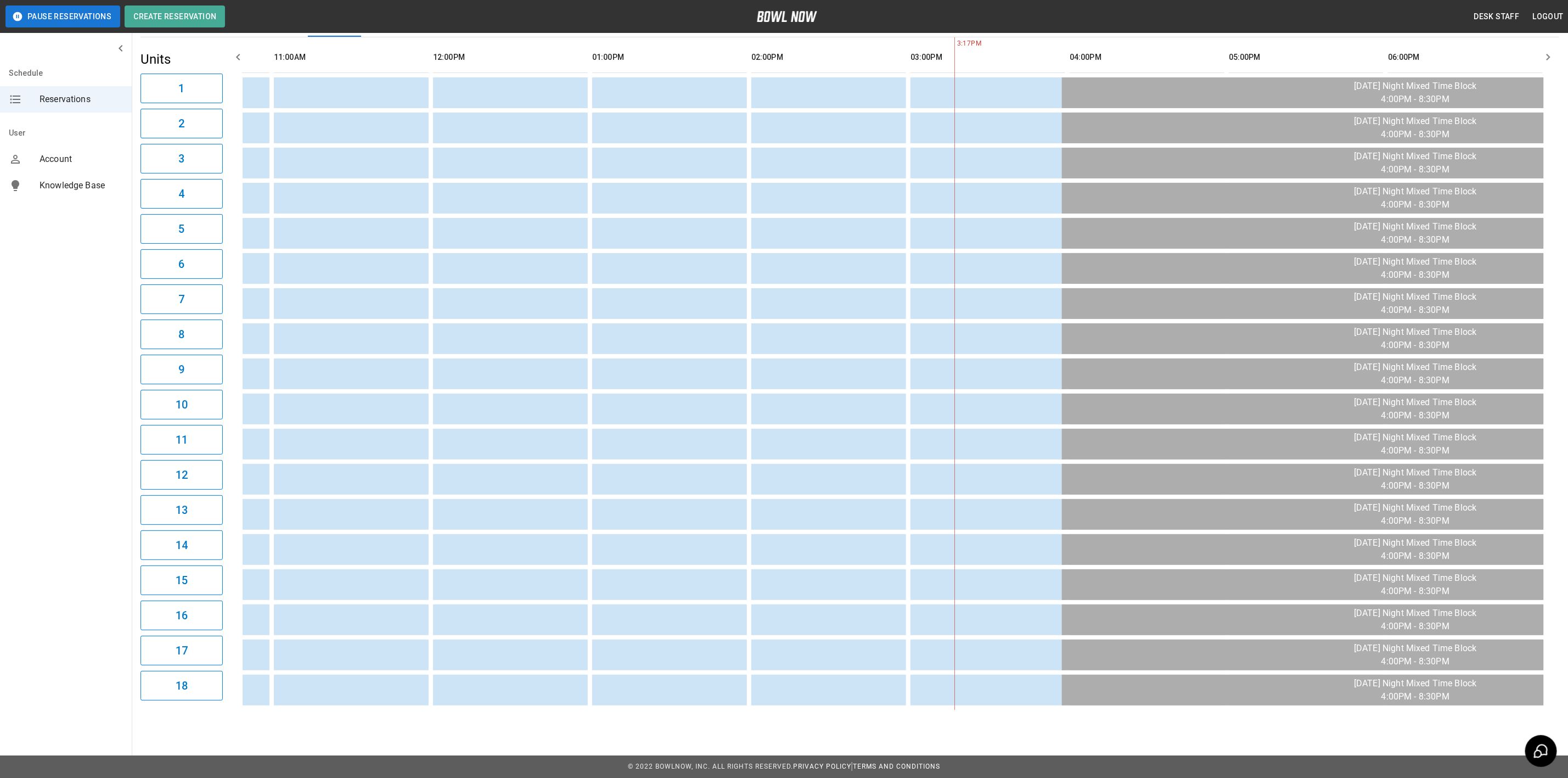
drag, startPoint x: 591, startPoint y: 712, endPoint x: 487, endPoint y: 717, distance: 104.1
click at [487, 717] on div "**********" at bounding box center [849, 329] width 1437 height 778
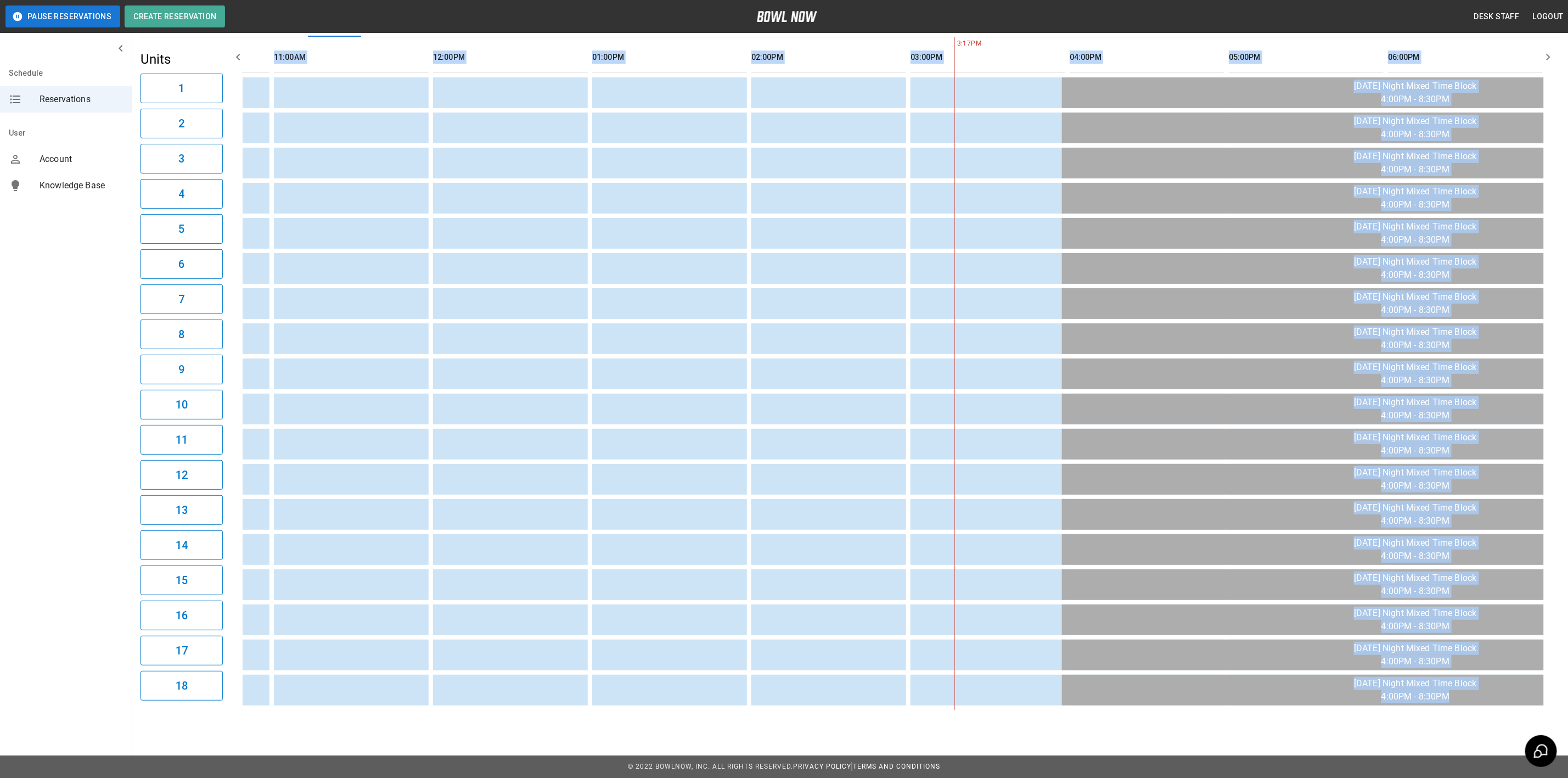
drag, startPoint x: 519, startPoint y: 713, endPoint x: 489, endPoint y: 703, distance: 31.6
click at [489, 703] on div "**********" at bounding box center [849, 329] width 1437 height 778
click at [524, 714] on div "**********" at bounding box center [849, 329] width 1437 height 778
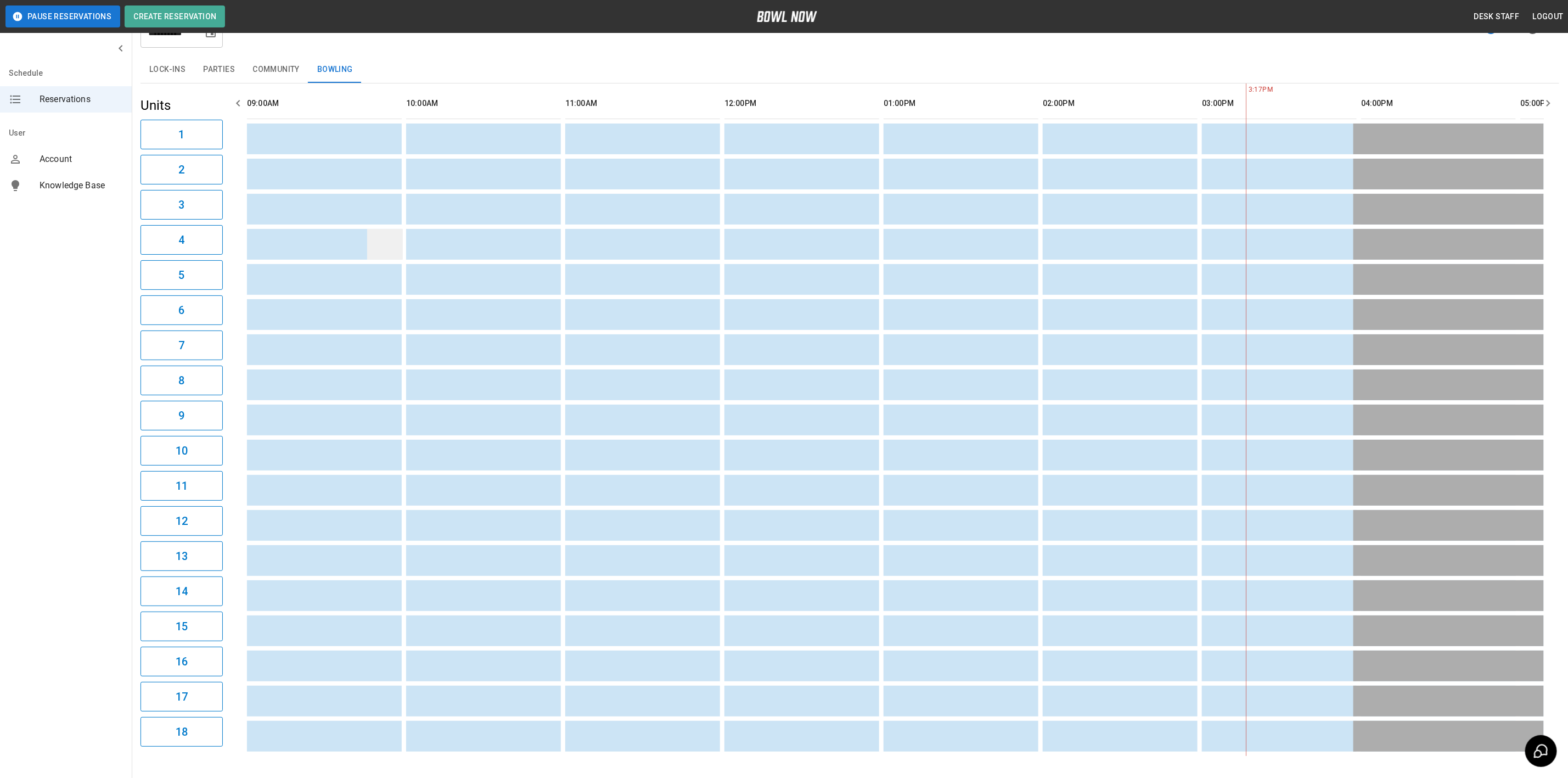
scroll to position [0, 0]
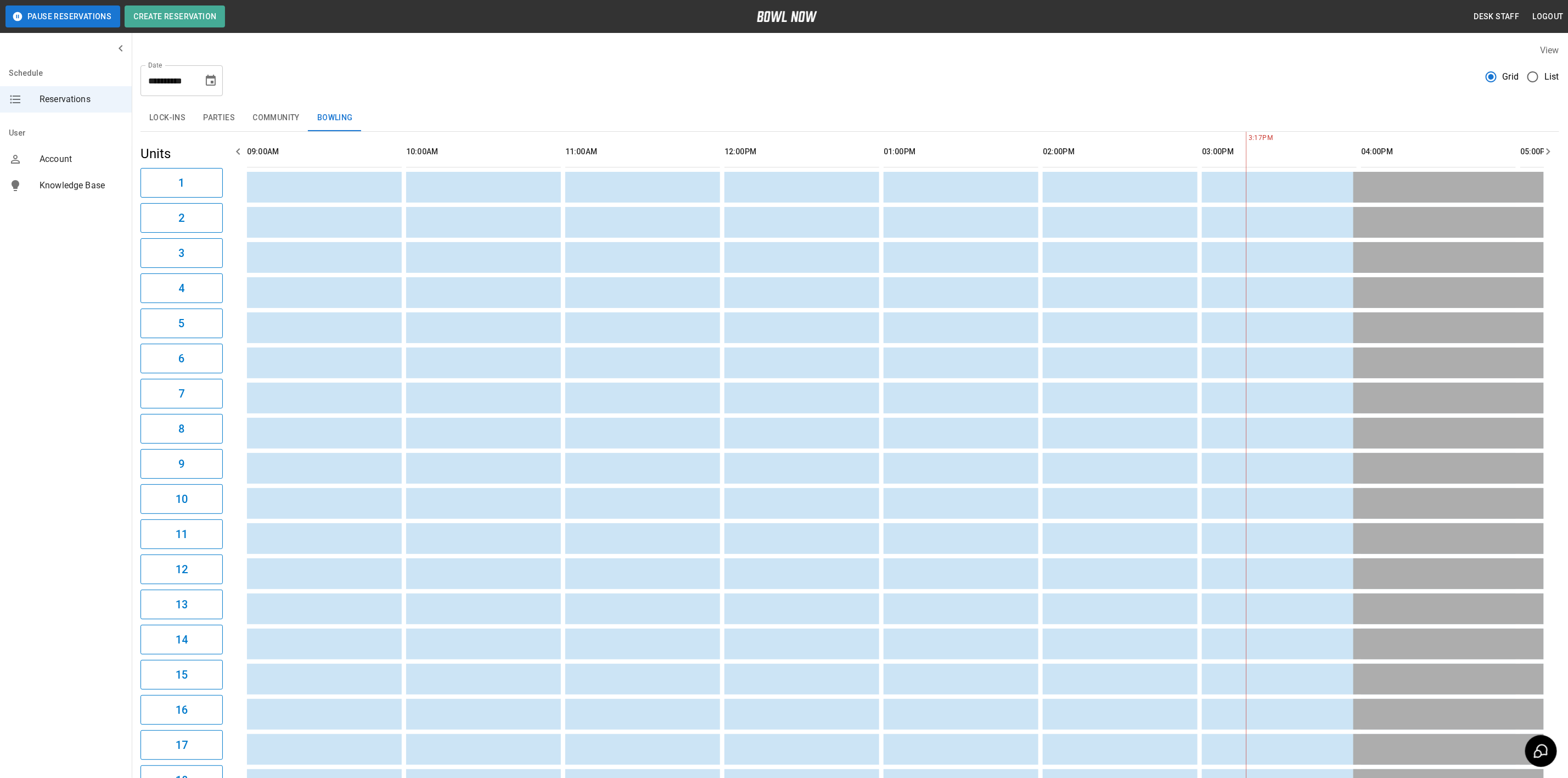
click at [208, 77] on icon "Choose date, selected date is Apr 26, 2026" at bounding box center [211, 80] width 10 height 11
click at [240, 107] on icon "Next month" at bounding box center [240, 114] width 13 height 13
click at [104, 180] on button "3" at bounding box center [102, 180] width 20 height 20
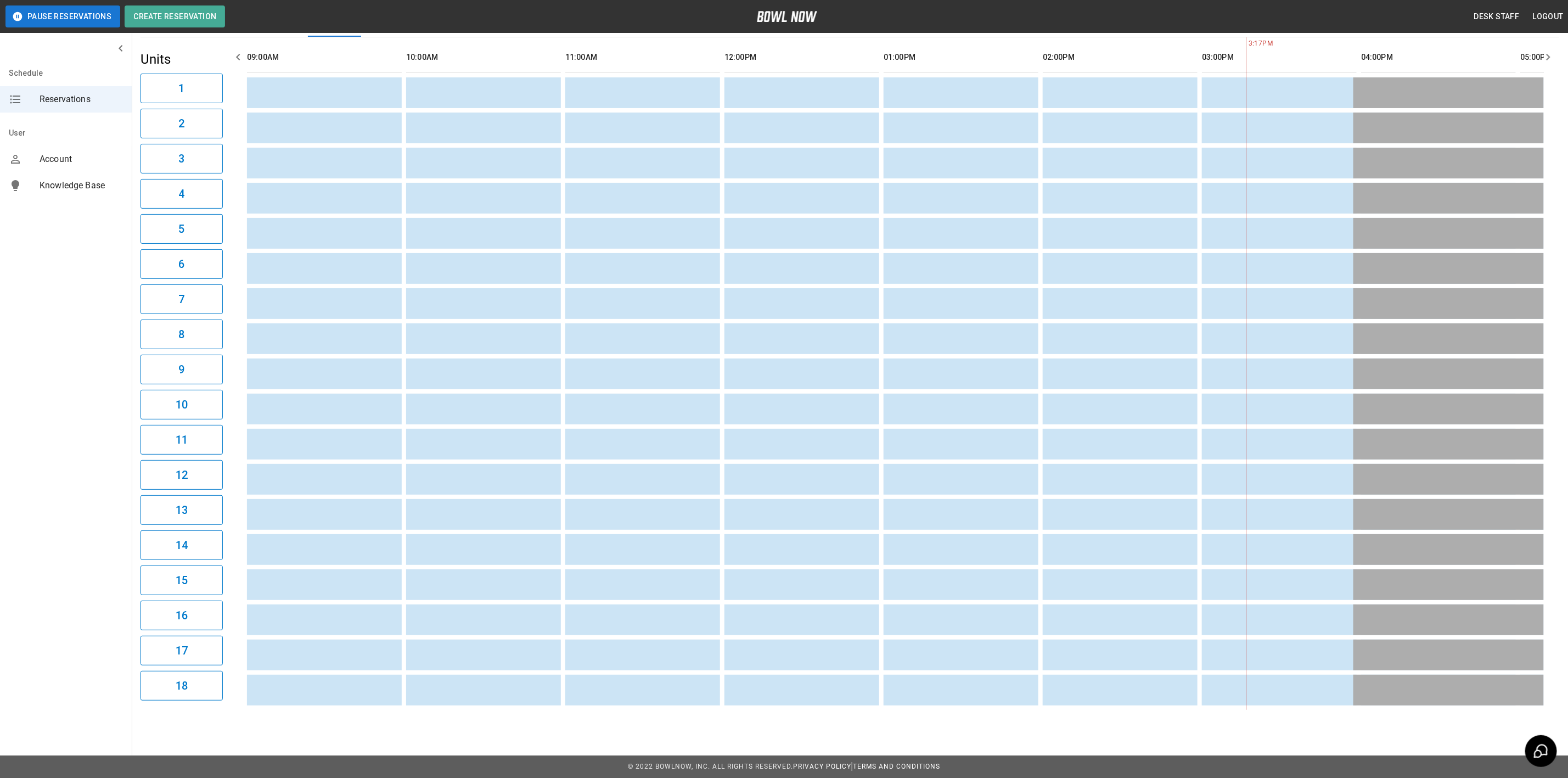
scroll to position [0, 65]
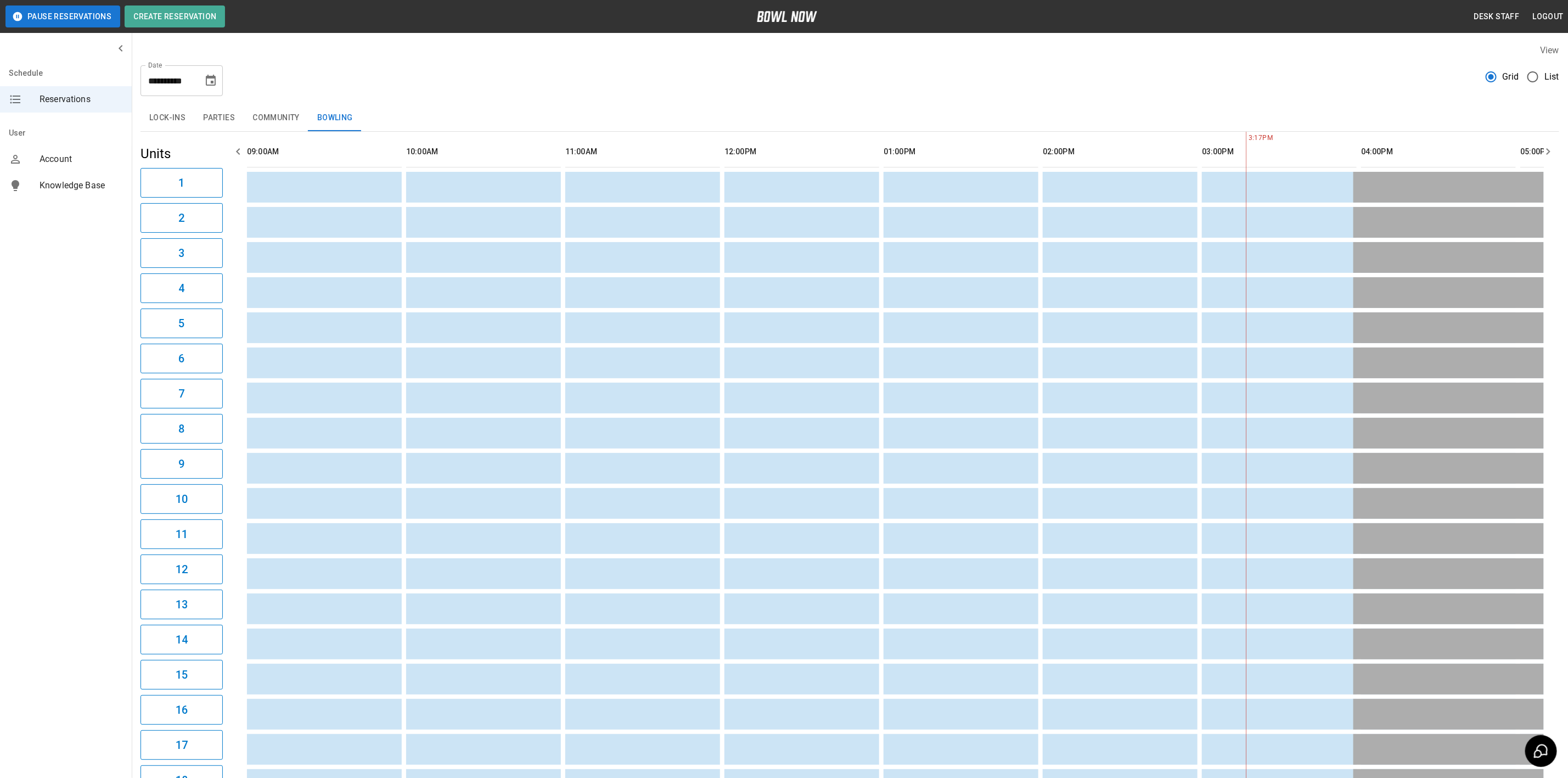
click at [204, 121] on button "Parties" at bounding box center [219, 118] width 50 height 26
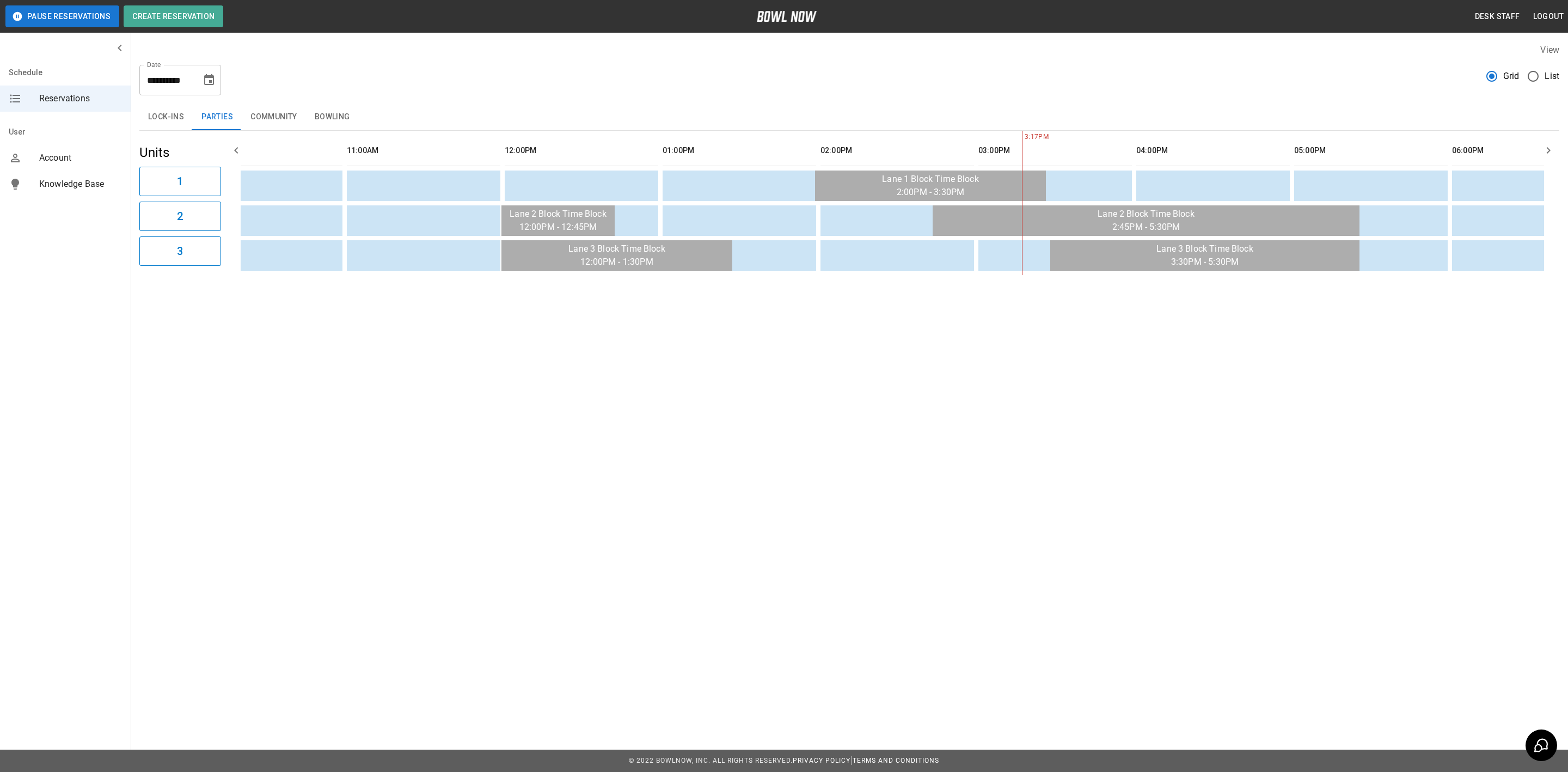
click at [216, 87] on button "Choose date, selected date is May 3, 2026" at bounding box center [209, 80] width 22 height 22
click at [101, 205] on button "10" at bounding box center [101, 199] width 20 height 20
click at [281, 113] on button "Community" at bounding box center [274, 117] width 64 height 26
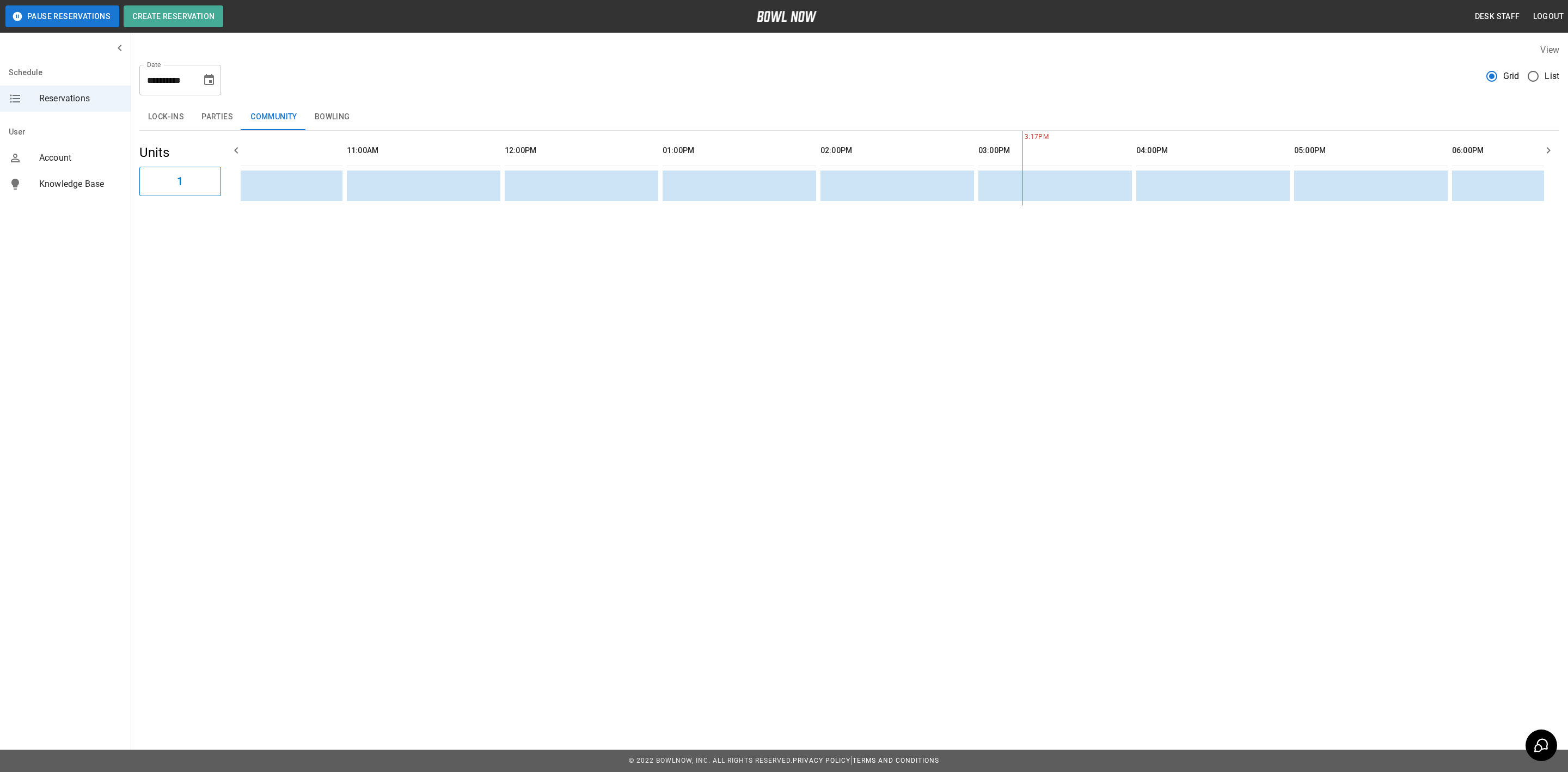
click at [343, 122] on button "Bowling" at bounding box center [332, 117] width 53 height 26
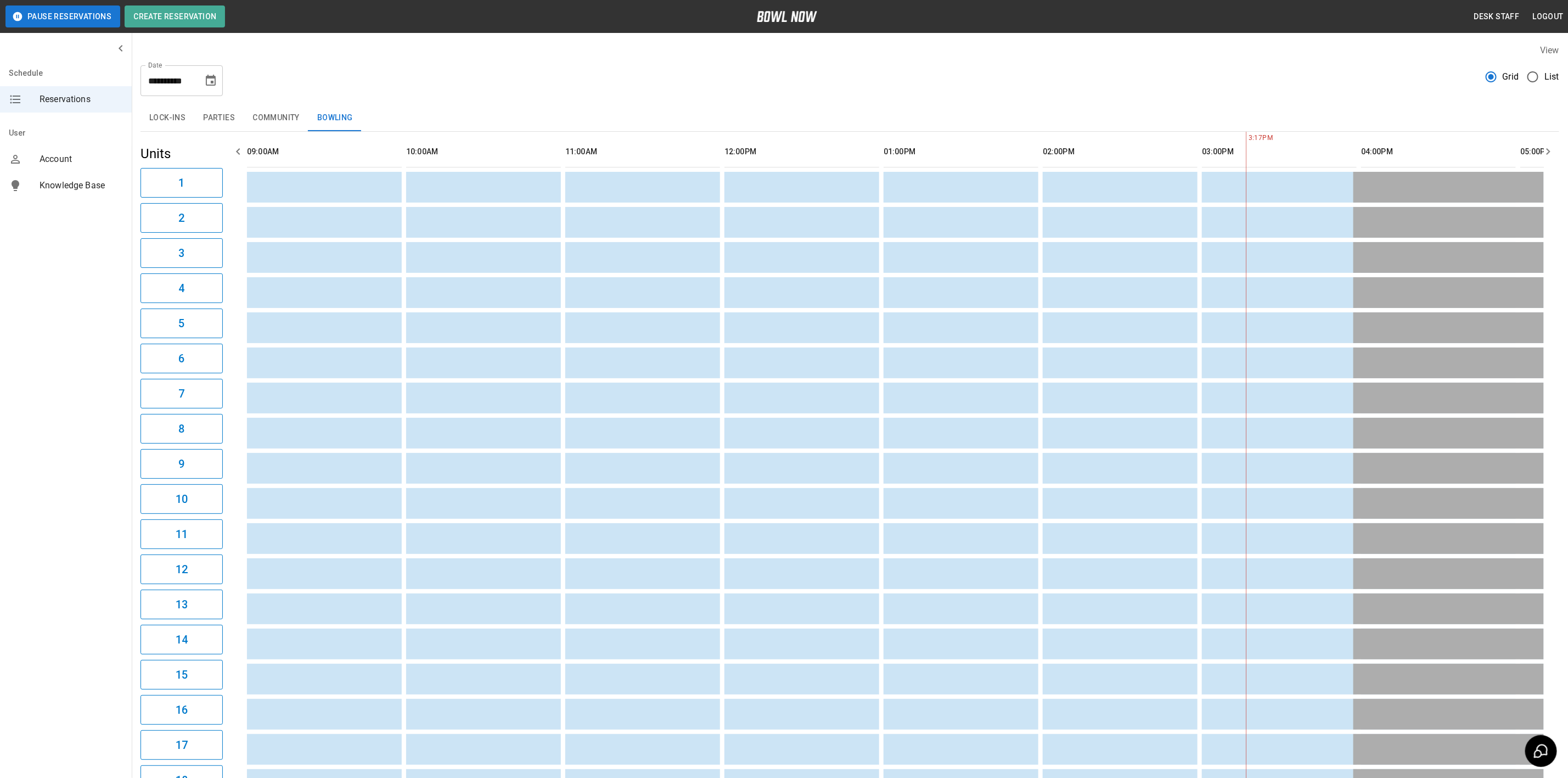
click at [211, 121] on button "Parties" at bounding box center [219, 118] width 50 height 26
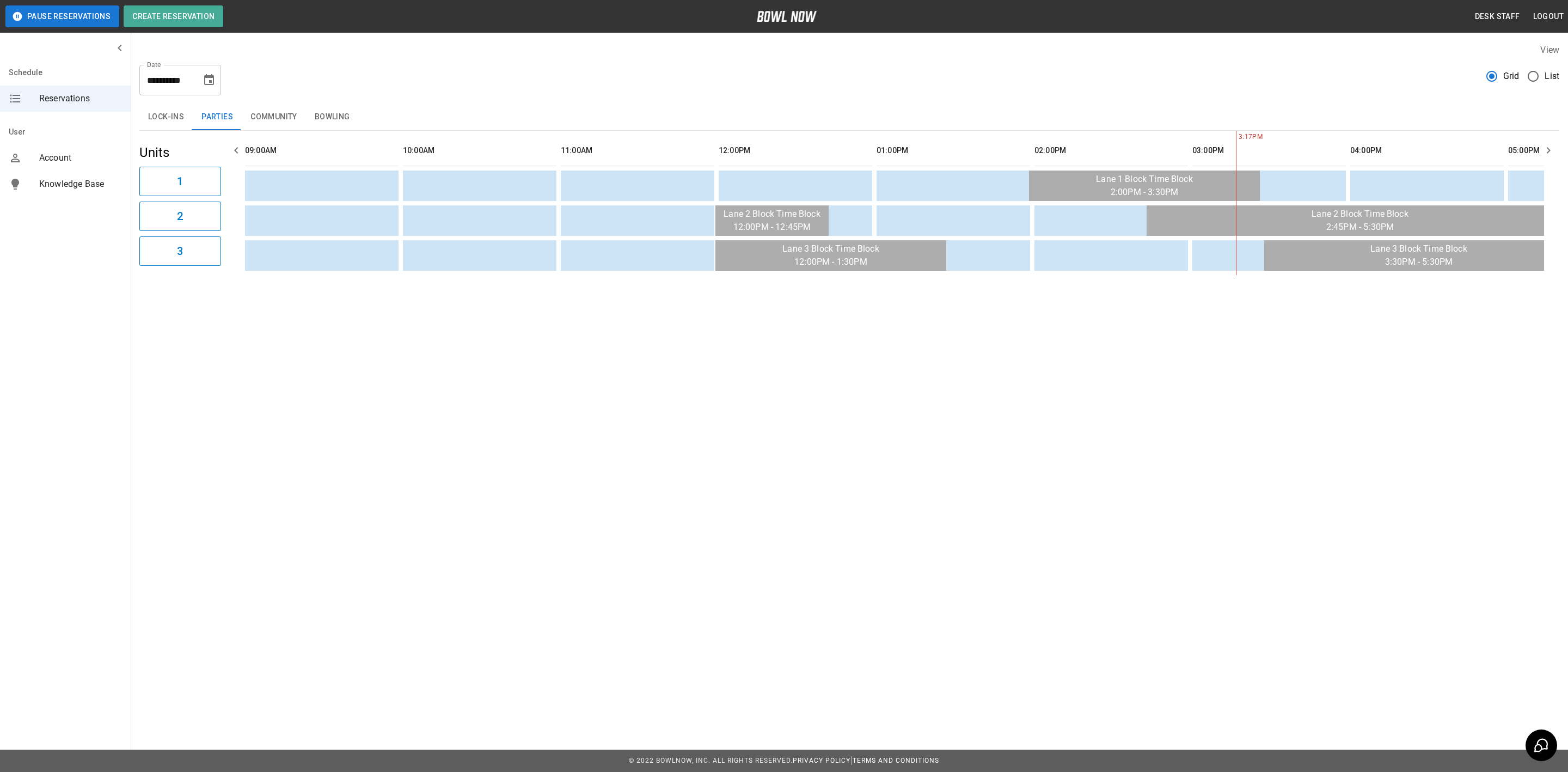
click at [217, 80] on button "Choose date, selected date is May 10, 2026" at bounding box center [209, 80] width 22 height 22
click at [104, 221] on button "17" at bounding box center [101, 220] width 20 height 20
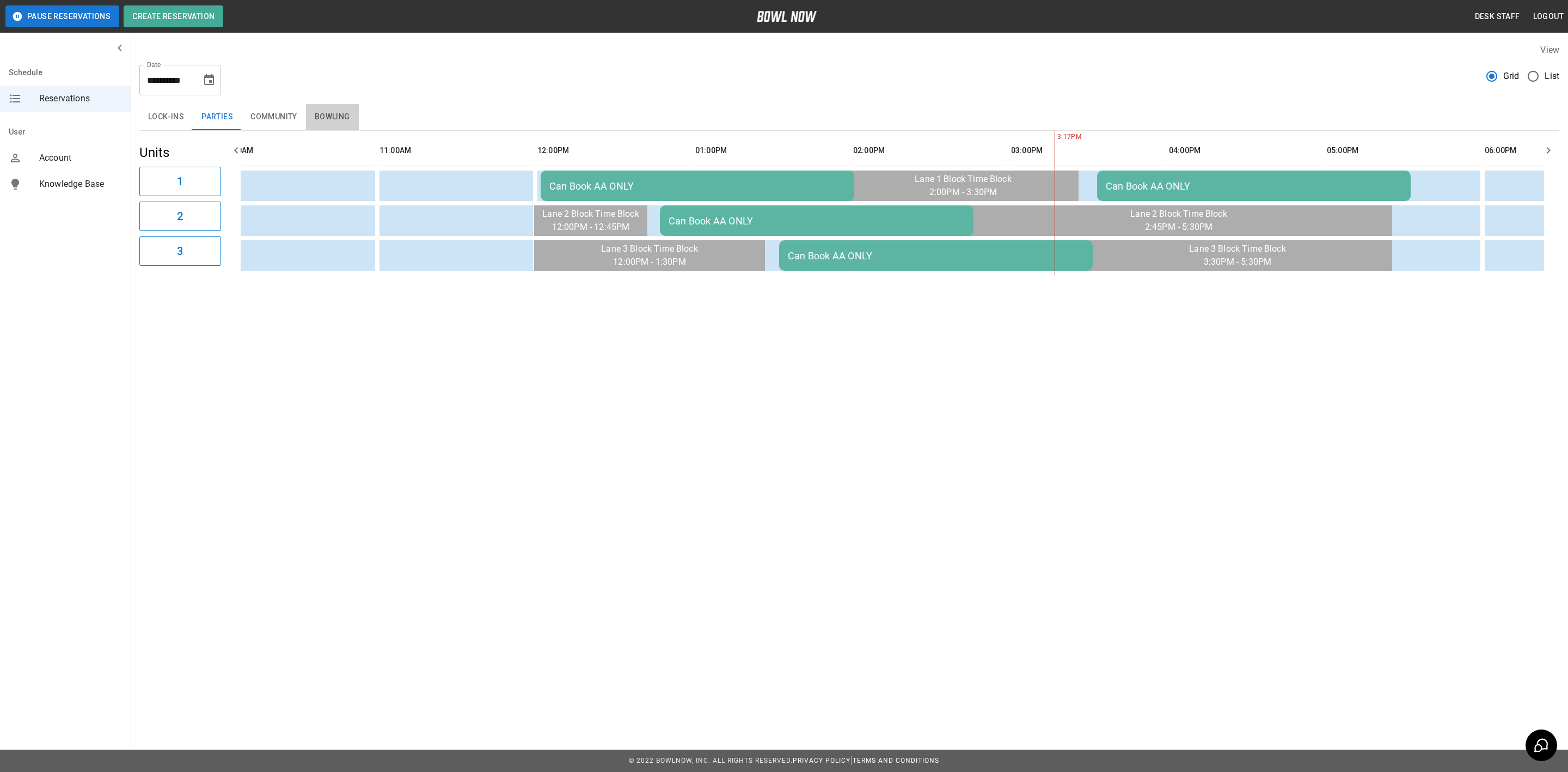
click at [350, 123] on button "Bowling" at bounding box center [332, 117] width 53 height 26
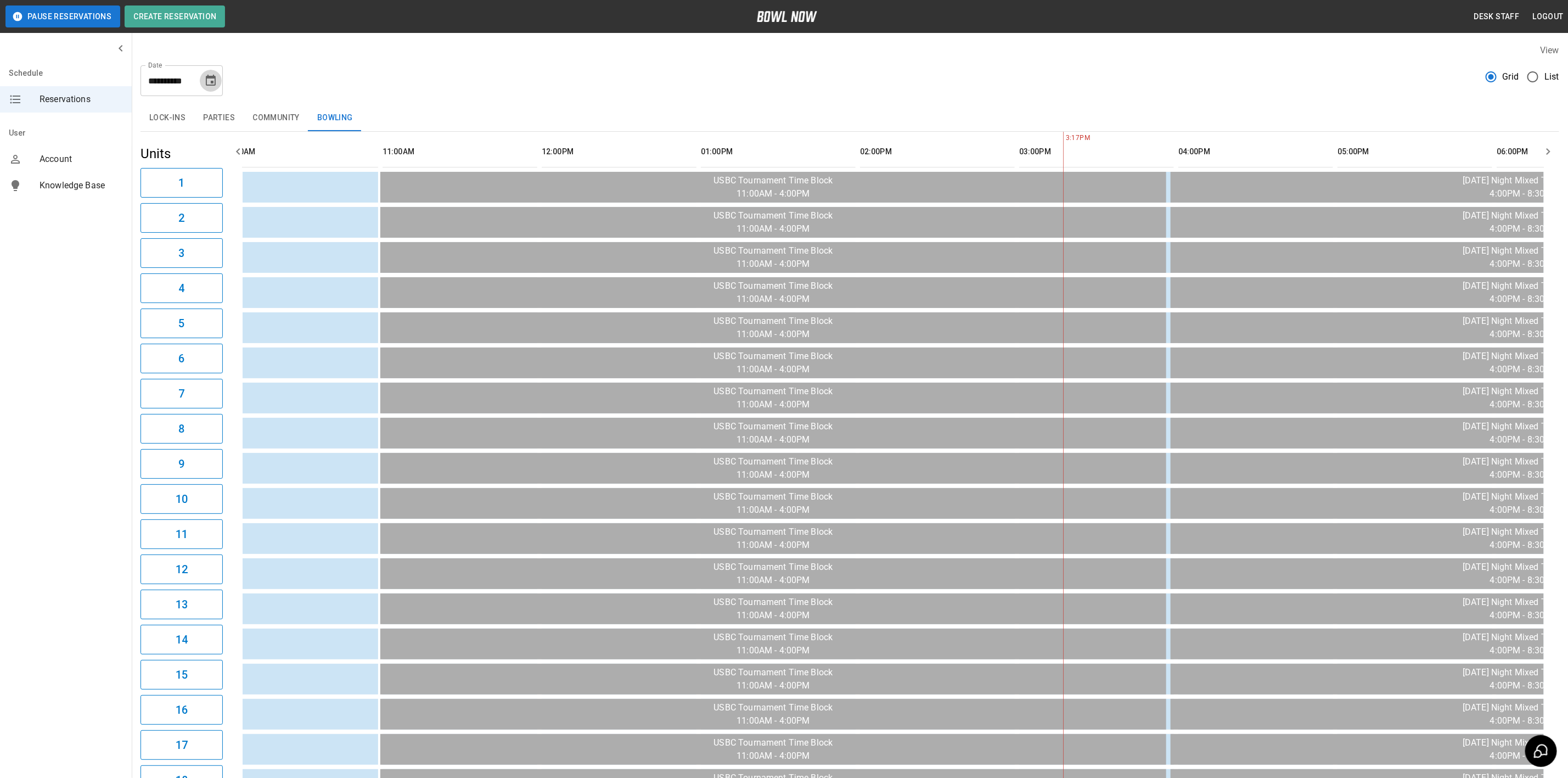
click at [211, 85] on icon "Choose date, selected date is May 17, 2026" at bounding box center [211, 80] width 13 height 13
drag, startPoint x: 98, startPoint y: 241, endPoint x: 196, endPoint y: 168, distance: 122.2
click at [98, 241] on button "24" at bounding box center [102, 243] width 20 height 20
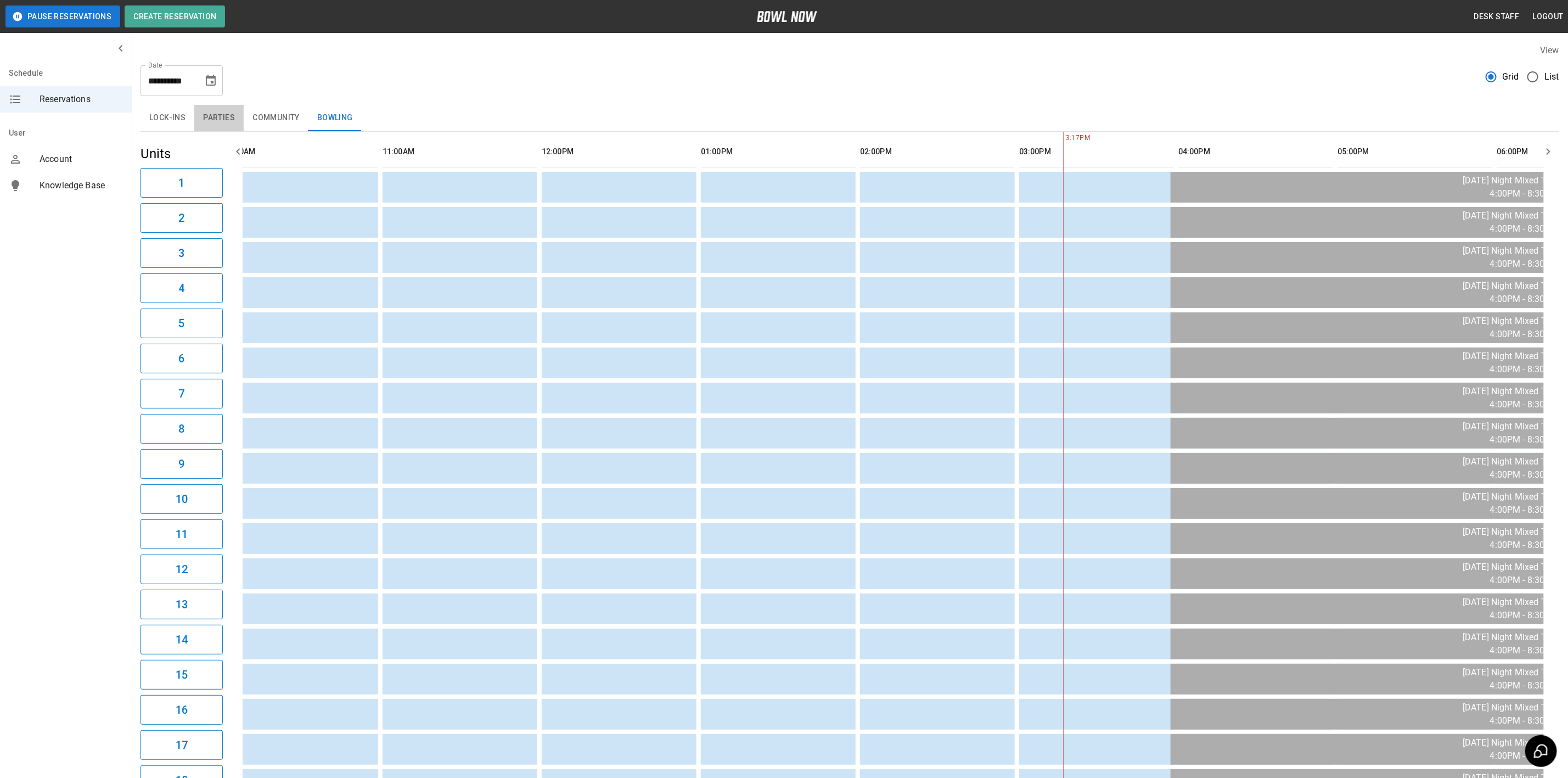
click at [232, 115] on button "Parties" at bounding box center [219, 118] width 50 height 26
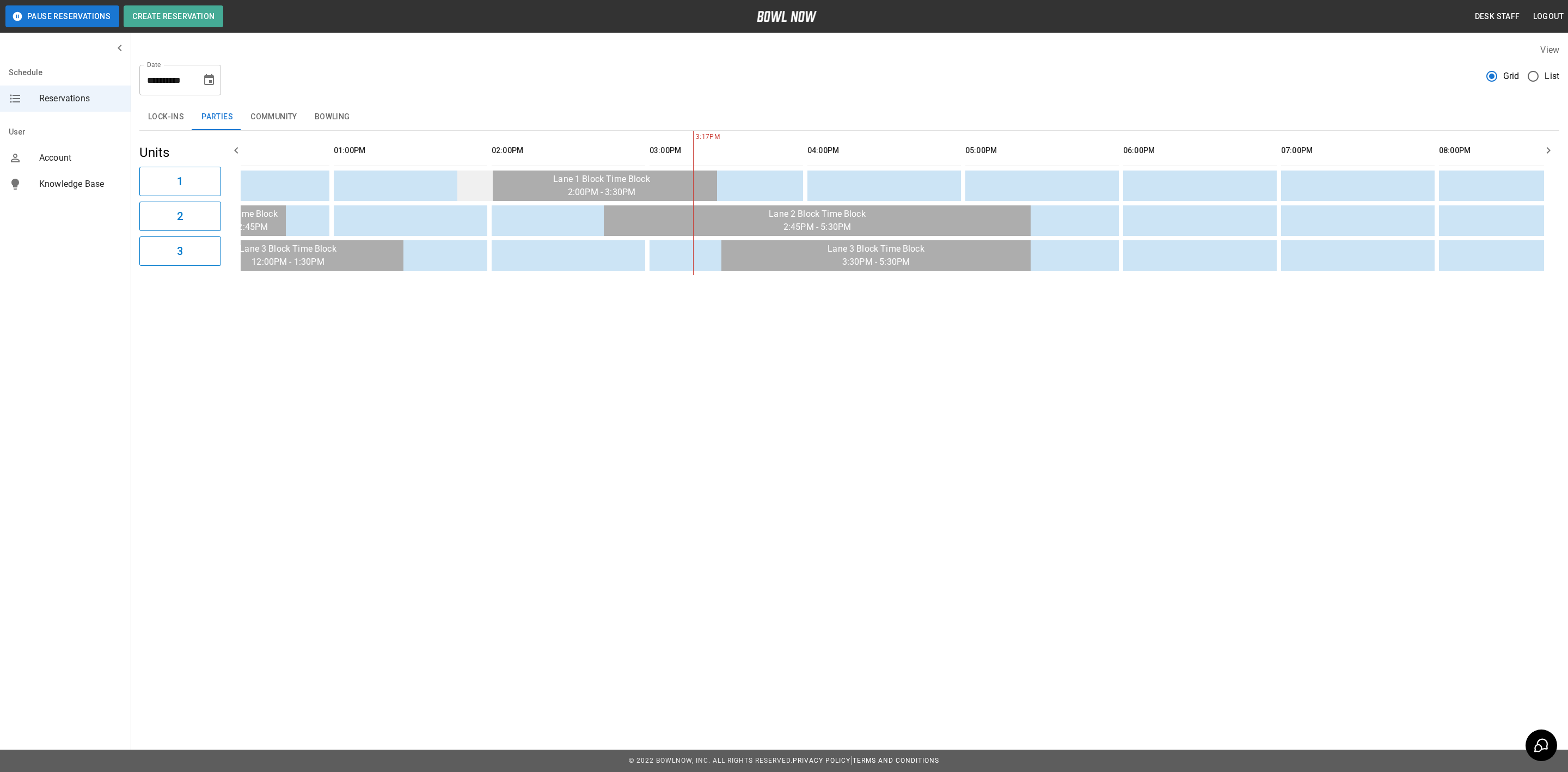
drag, startPoint x: 341, startPoint y: 123, endPoint x: 479, endPoint y: 191, distance: 153.8
click at [341, 123] on button "Bowling" at bounding box center [332, 117] width 53 height 26
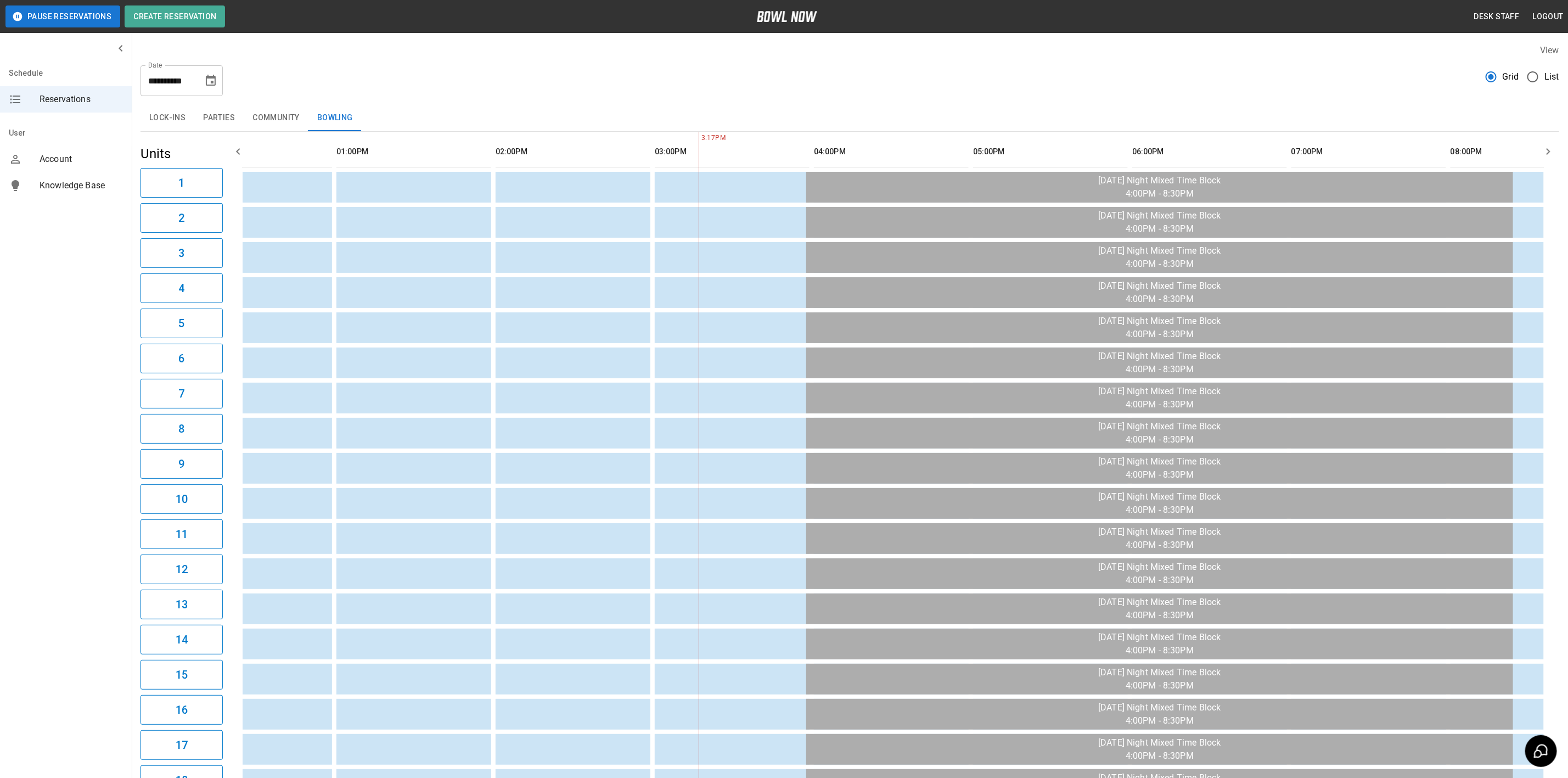
click at [204, 83] on icon "Choose date, selected date is May 24, 2026" at bounding box center [211, 80] width 13 height 13
drag, startPoint x: 104, startPoint y: 256, endPoint x: 292, endPoint y: 267, distance: 188.3
click at [104, 256] on button "31" at bounding box center [102, 263] width 20 height 20
click at [211, 107] on button "Parties" at bounding box center [219, 118] width 50 height 26
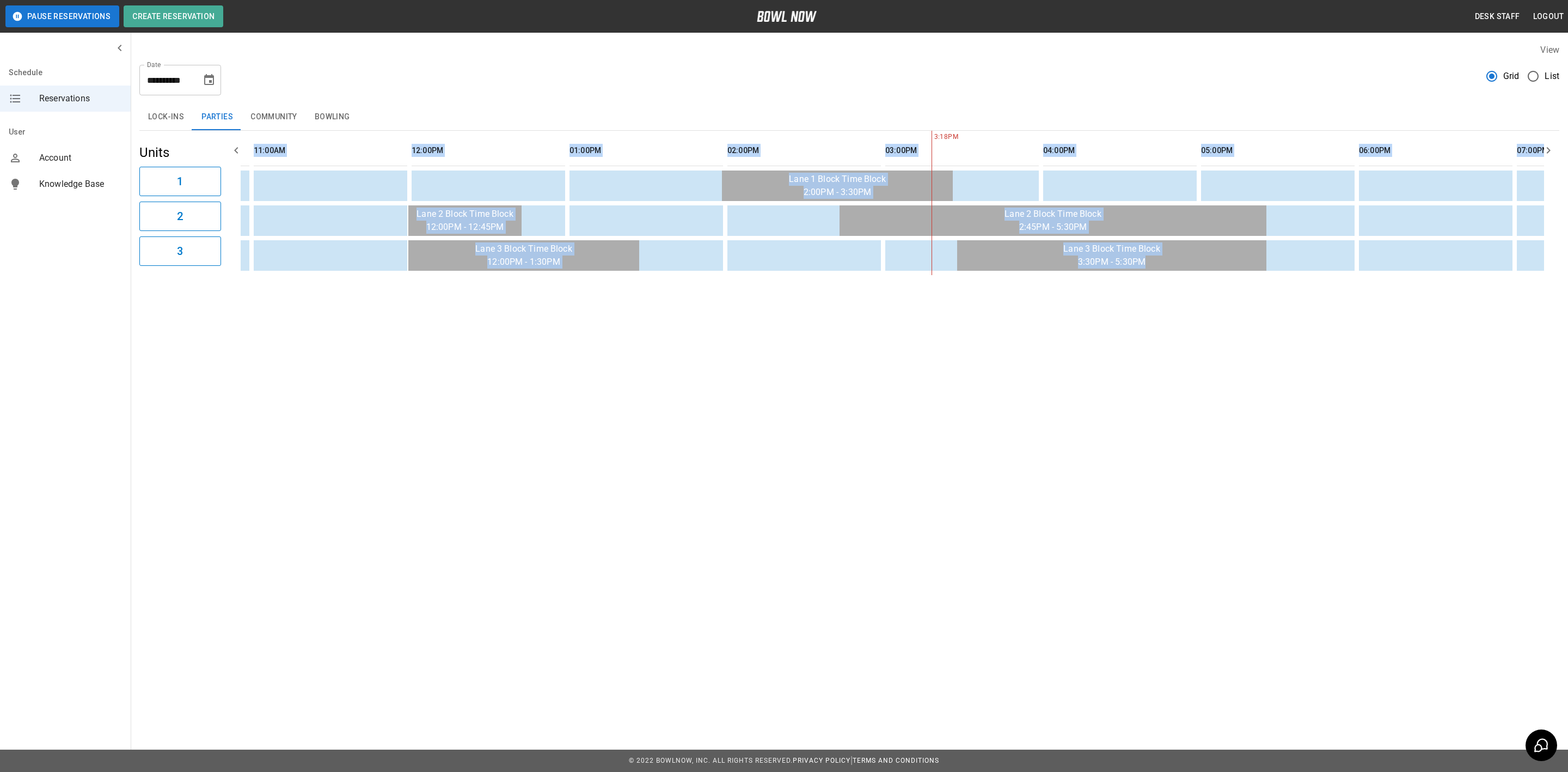
drag, startPoint x: 626, startPoint y: 286, endPoint x: 470, endPoint y: 303, distance: 156.9
click at [470, 306] on div "**********" at bounding box center [784, 171] width 1568 height 343
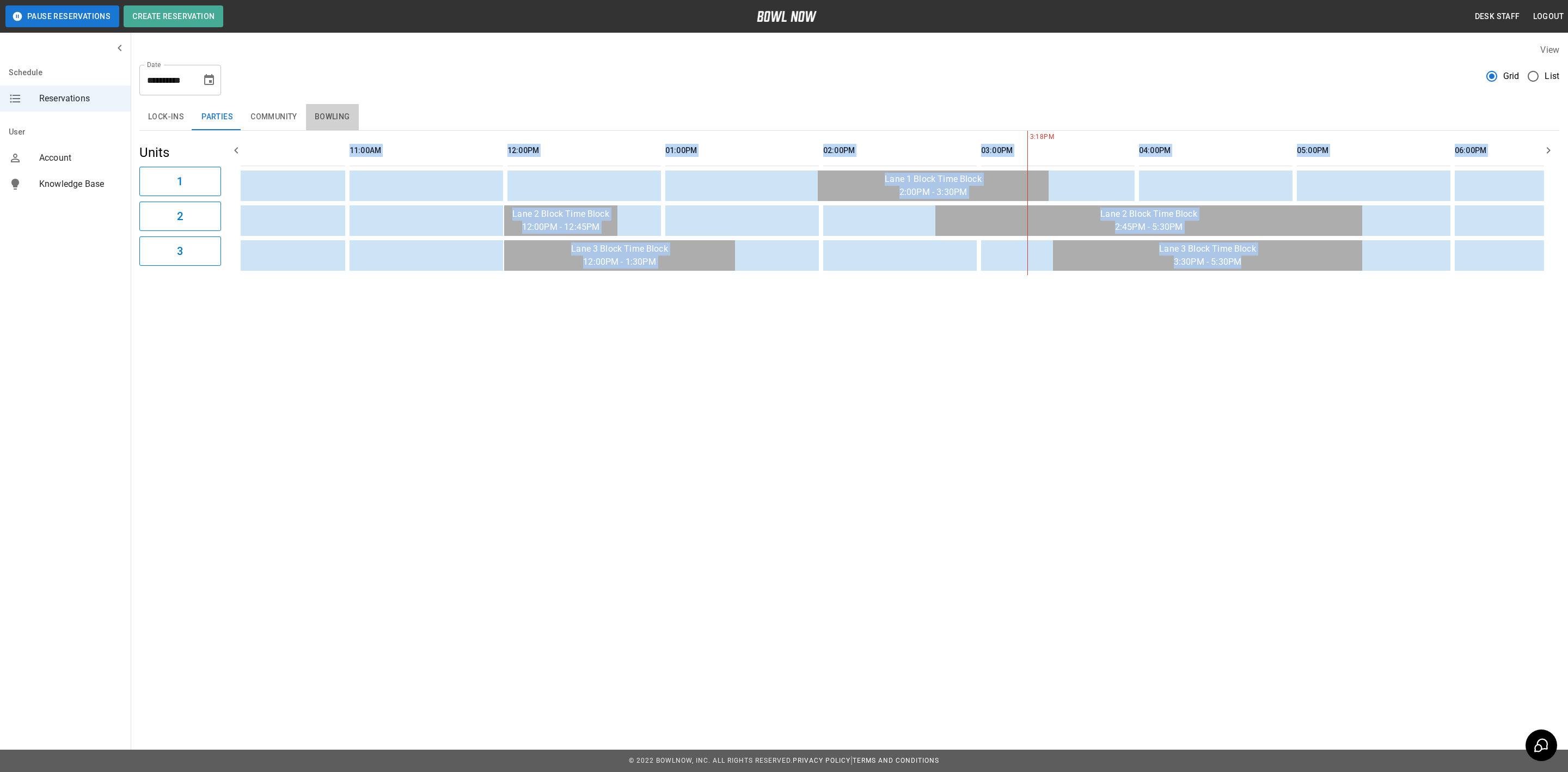
click at [341, 108] on button "Bowling" at bounding box center [332, 117] width 53 height 26
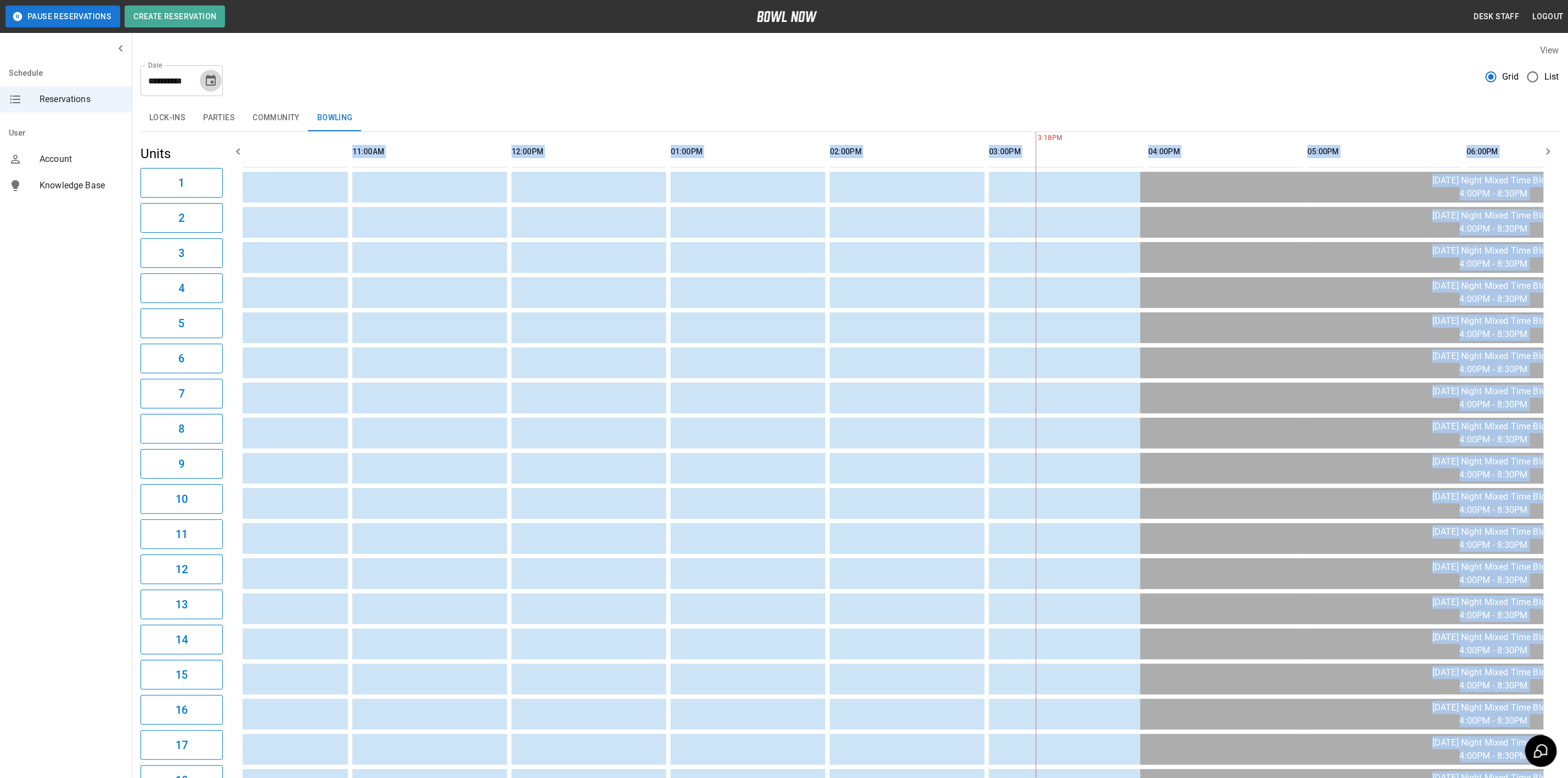
click at [207, 85] on icon "Choose date, selected date is May 31, 2026" at bounding box center [211, 80] width 13 height 13
click at [213, 116] on icon "Previous month" at bounding box center [211, 114] width 13 height 13
click at [99, 200] on button "12" at bounding box center [102, 201] width 20 height 20
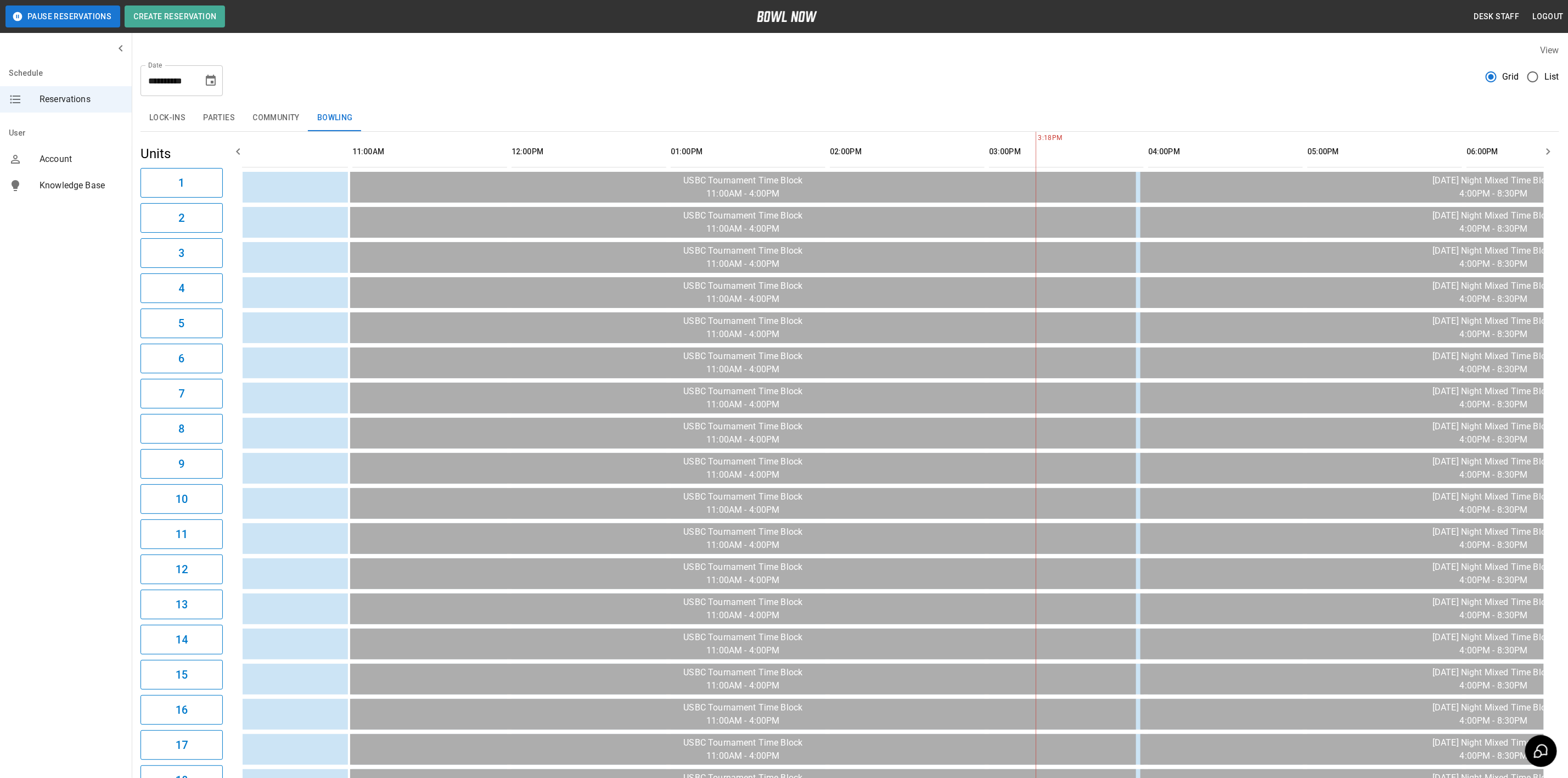
click at [354, 58] on div "**********" at bounding box center [849, 76] width 1419 height 39
drag, startPoint x: 198, startPoint y: 87, endPoint x: 202, endPoint y: 85, distance: 4.5
click at [198, 87] on div "**********" at bounding box center [181, 80] width 83 height 31
click at [206, 83] on icon "Choose date, selected date is Apr 12, 2026" at bounding box center [211, 80] width 13 height 13
click at [231, 115] on button "Next month" at bounding box center [240, 114] width 19 height 19
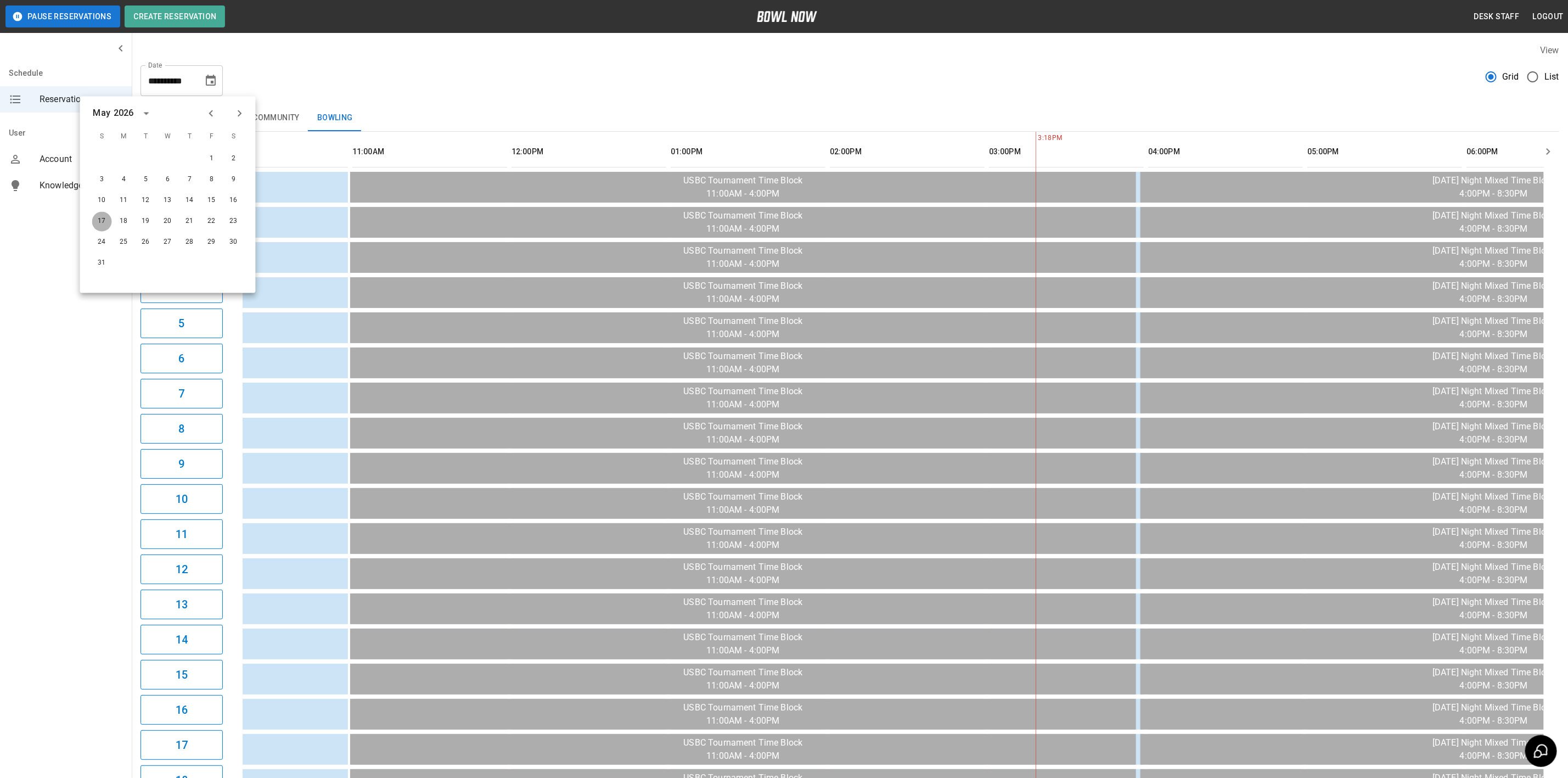
click at [104, 221] on button "17" at bounding box center [102, 221] width 20 height 20
type input "**********"
